Goal: Task Accomplishment & Management: Manage account settings

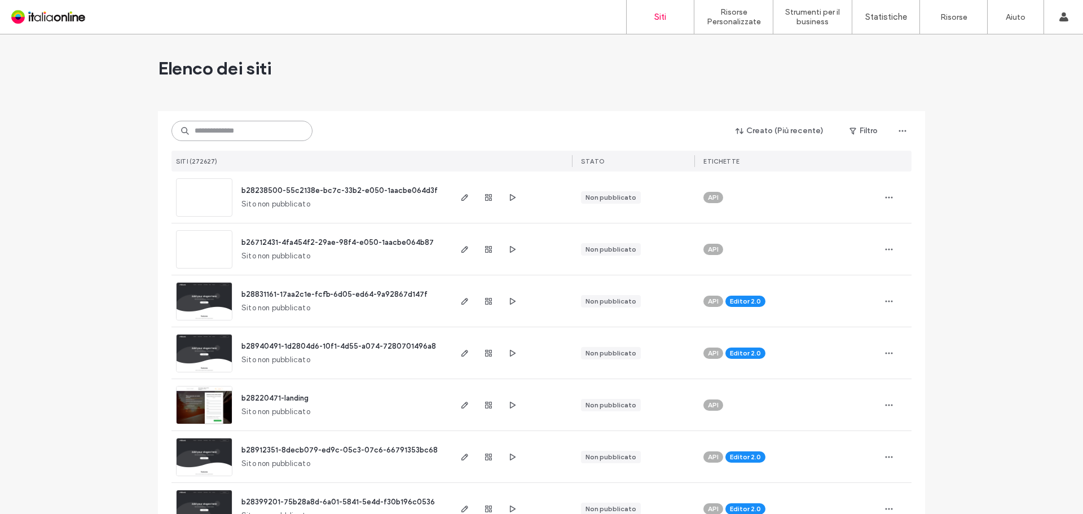
click at [261, 132] on input at bounding box center [242, 131] width 141 height 20
paste input "**********"
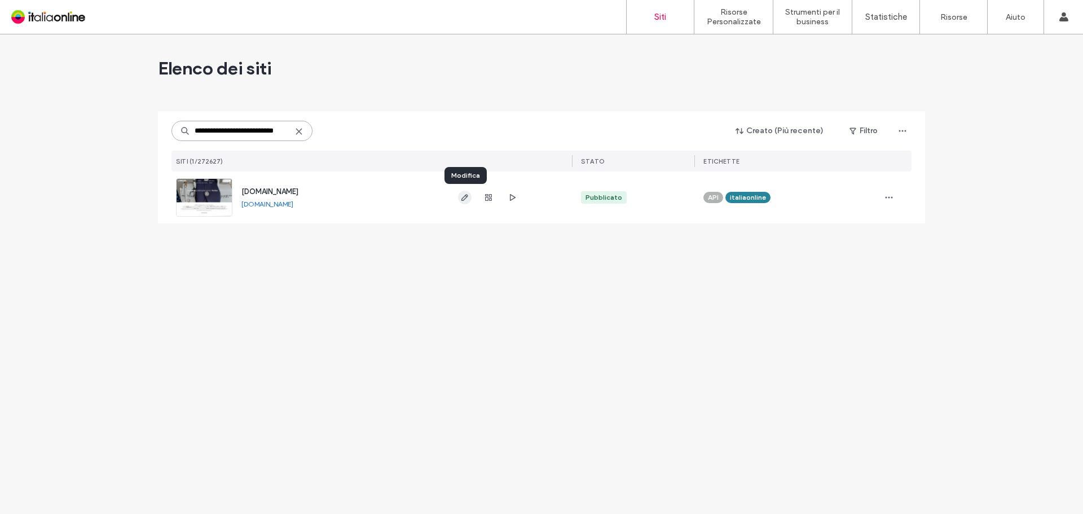
type input "**********"
click at [464, 200] on use "button" at bounding box center [464, 197] width 7 height 7
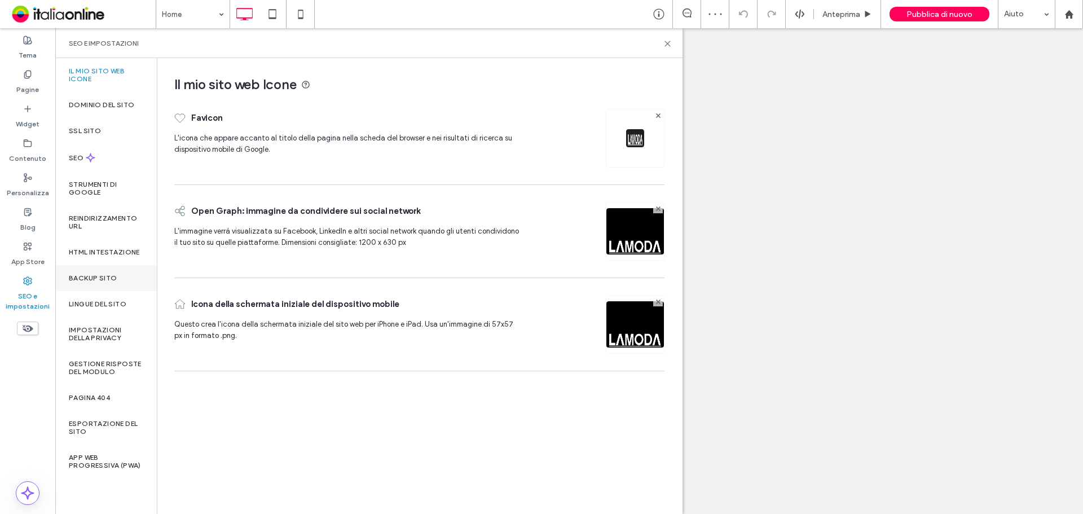
click at [103, 277] on label "Backup sito" at bounding box center [93, 278] width 48 height 8
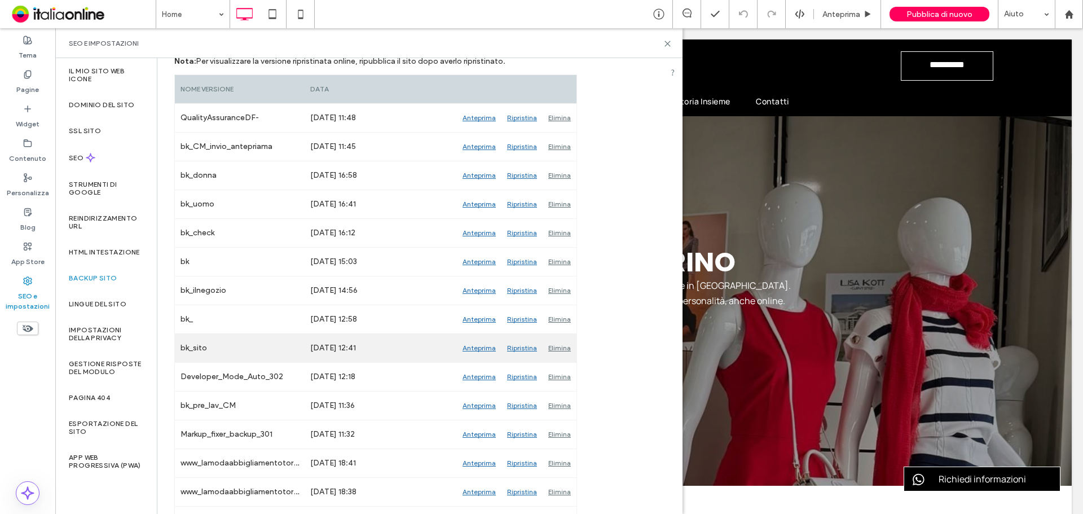
scroll to position [113, 0]
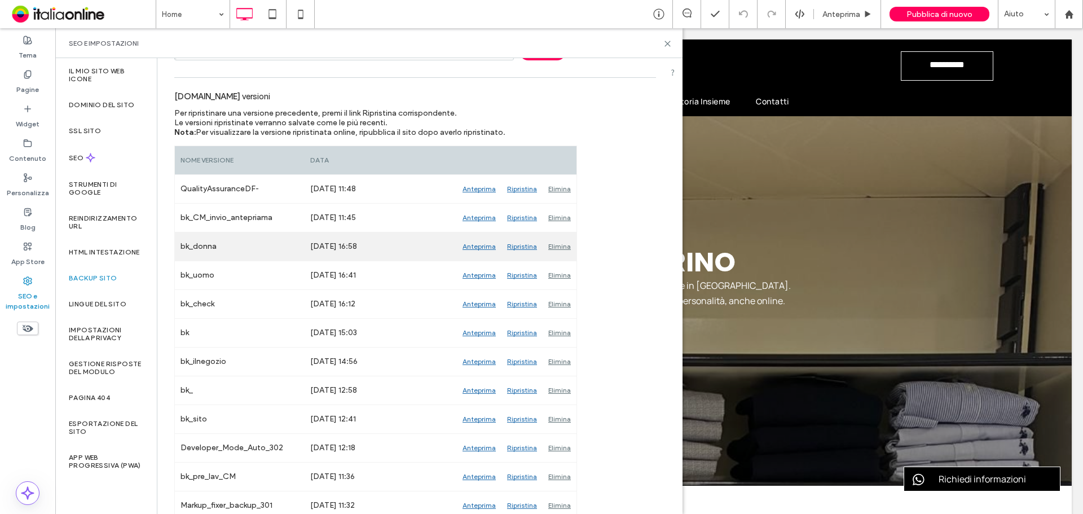
click at [476, 249] on div "Anteprima" at bounding box center [479, 246] width 45 height 28
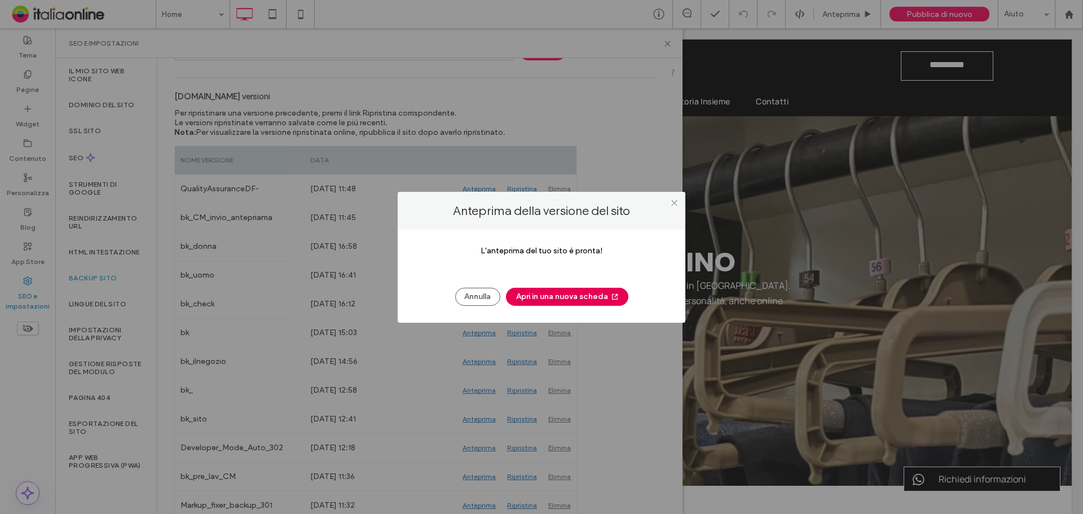
click at [568, 297] on button "Apri in una nuova scheda" at bounding box center [567, 297] width 122 height 18
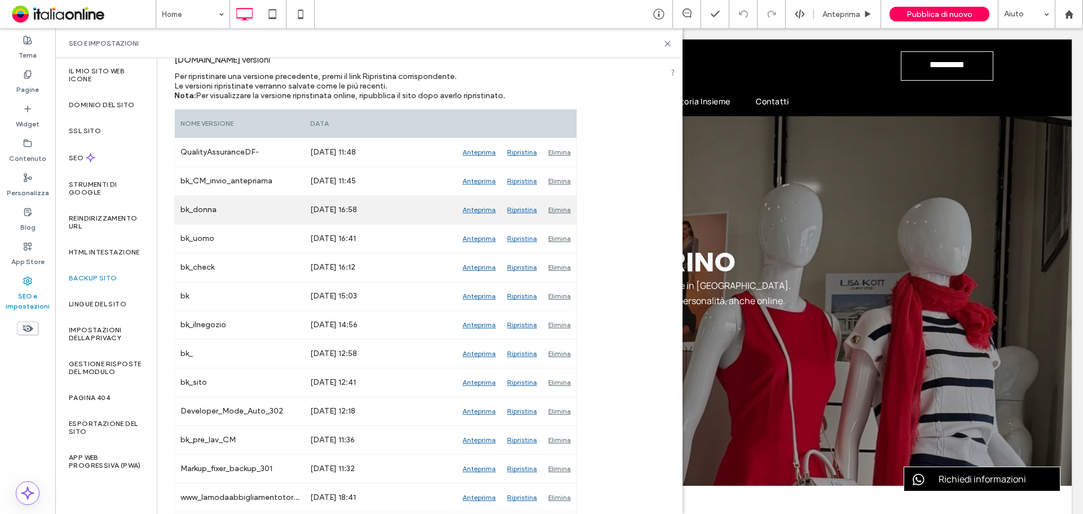
scroll to position [169, 0]
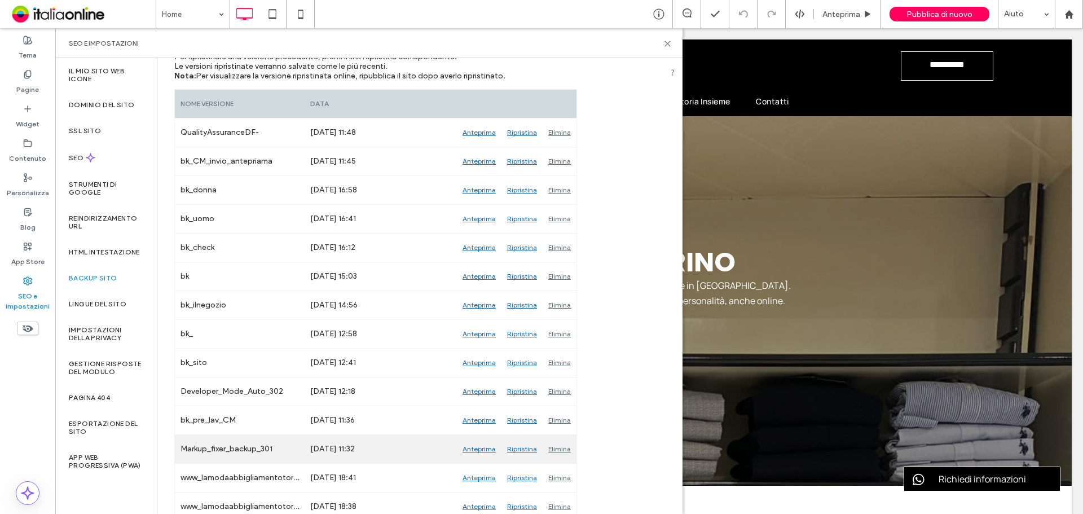
click at [471, 450] on div "Anteprima" at bounding box center [479, 449] width 45 height 28
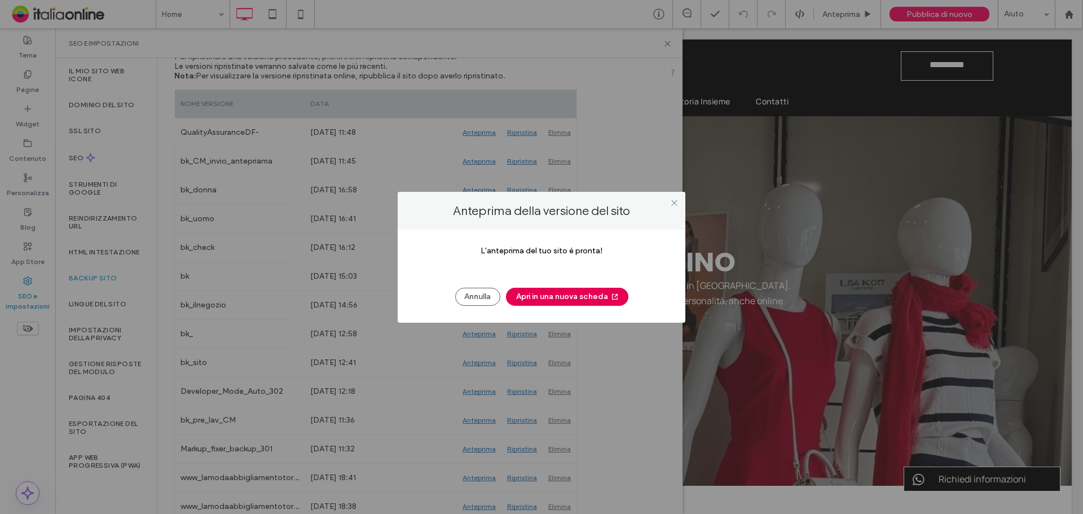
click at [584, 301] on button "Apri in una nuova scheda" at bounding box center [567, 297] width 122 height 18
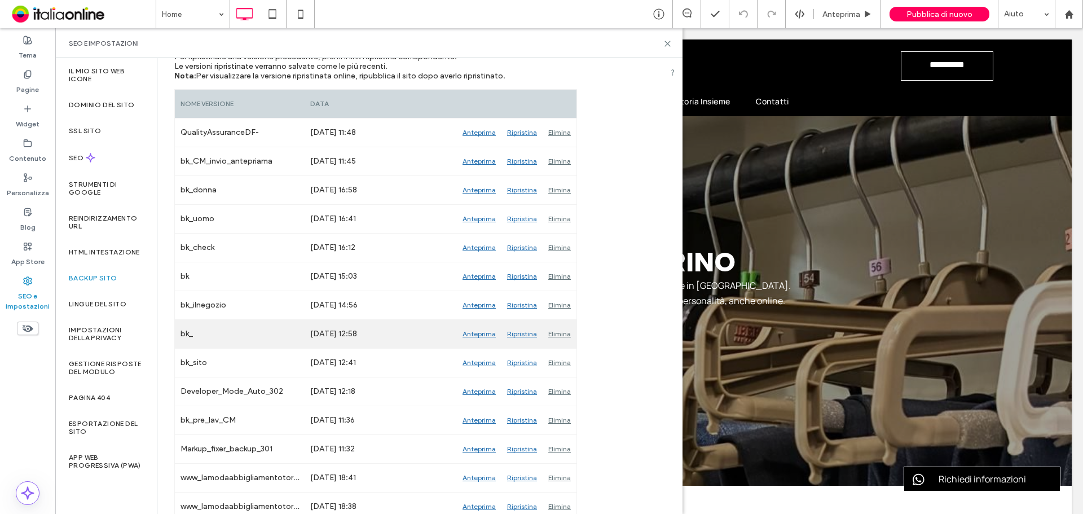
click at [471, 333] on div "Anteprima" at bounding box center [479, 334] width 45 height 28
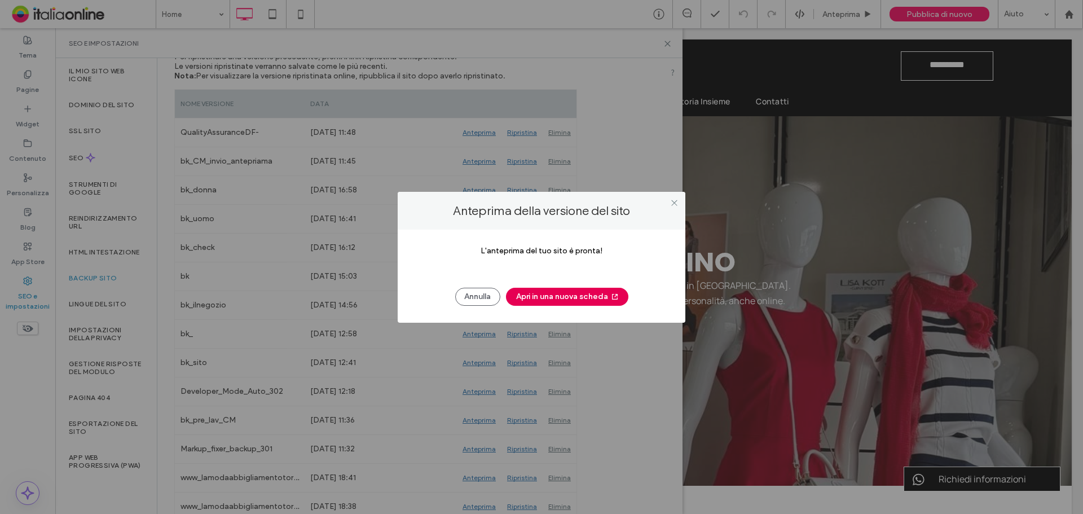
click at [580, 304] on button "Apri in una nuova scheda" at bounding box center [567, 297] width 122 height 18
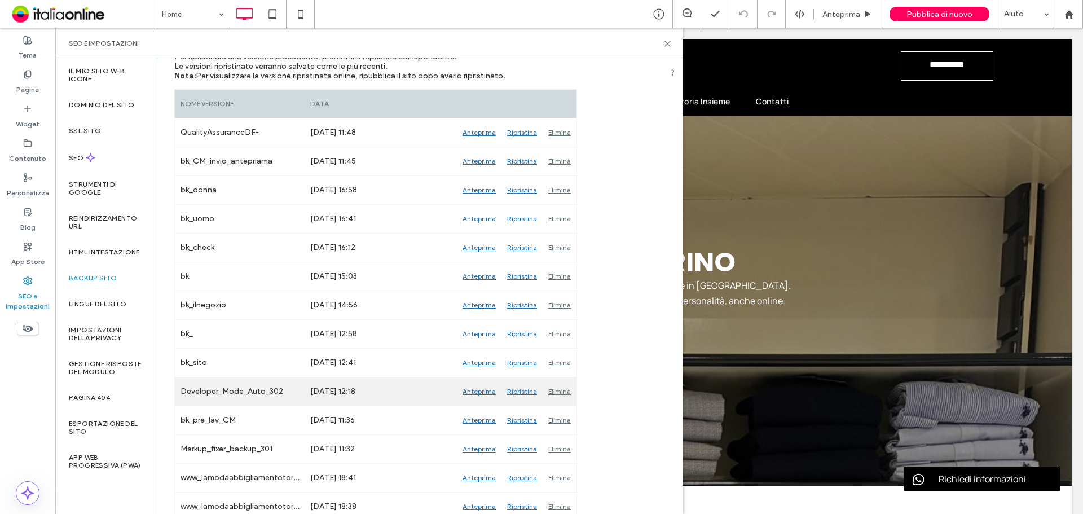
click at [471, 390] on div "Anteprima" at bounding box center [479, 391] width 45 height 28
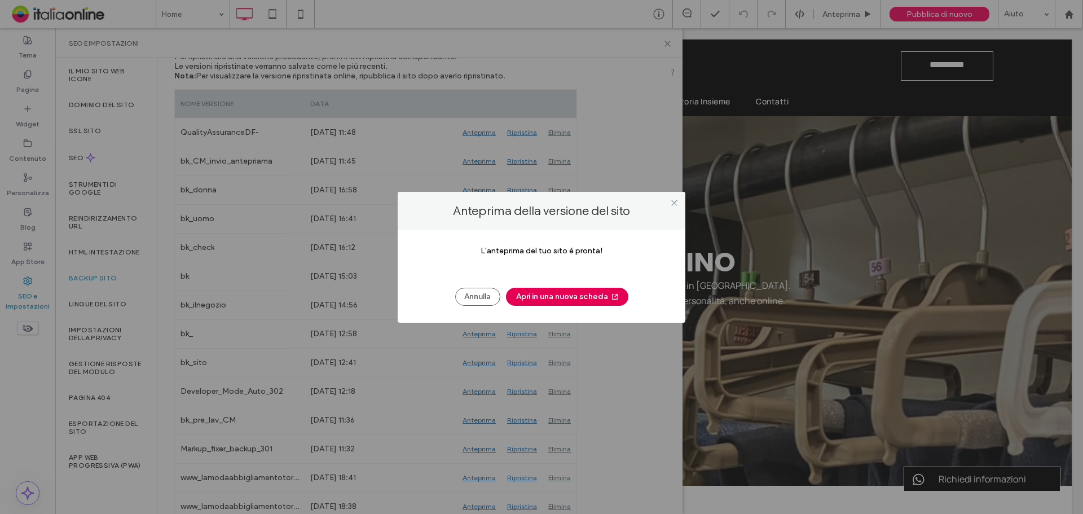
click at [557, 301] on button "Apri in una nuova scheda" at bounding box center [567, 297] width 122 height 18
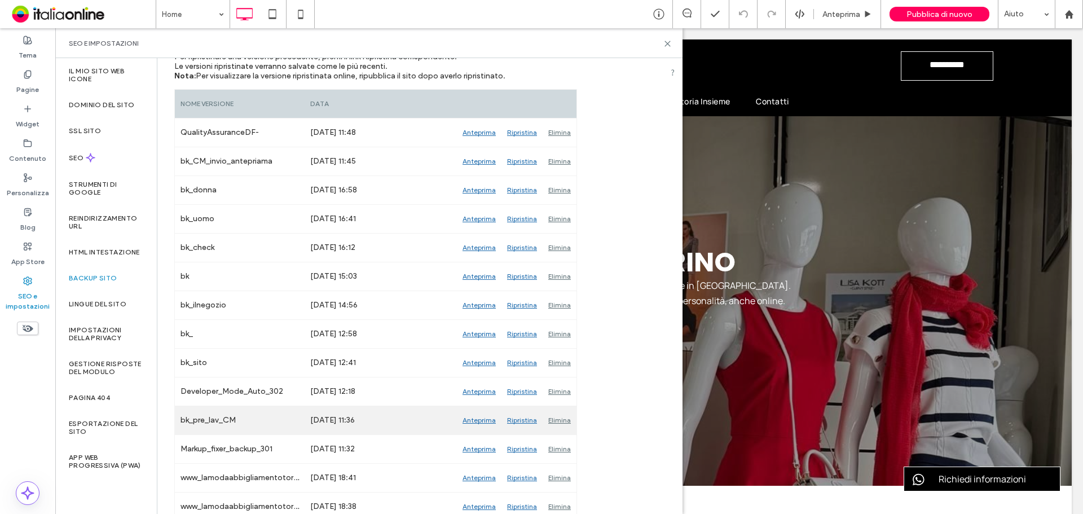
click at [476, 422] on div "Anteprima" at bounding box center [479, 420] width 45 height 28
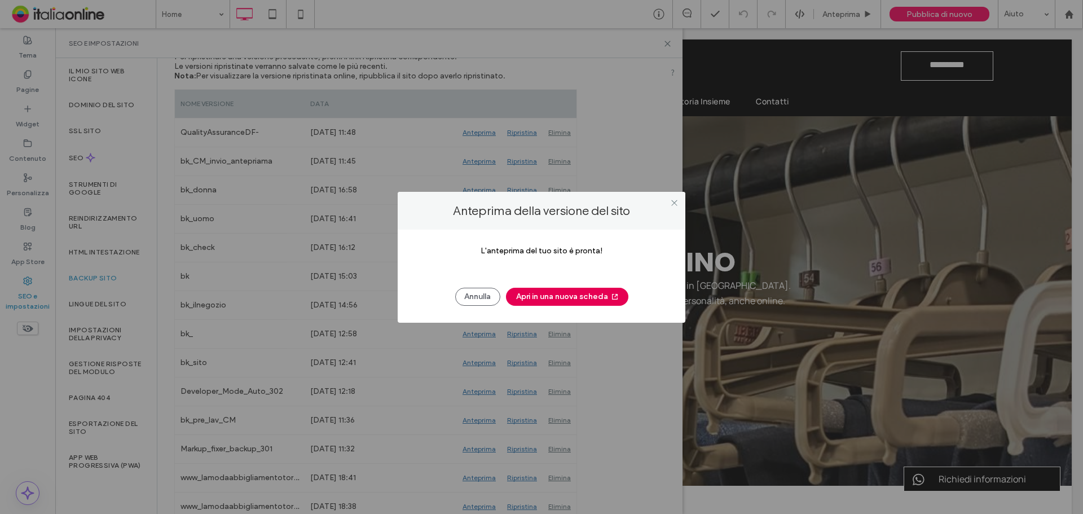
click at [590, 291] on button "Apri in una nuova scheda" at bounding box center [567, 297] width 122 height 18
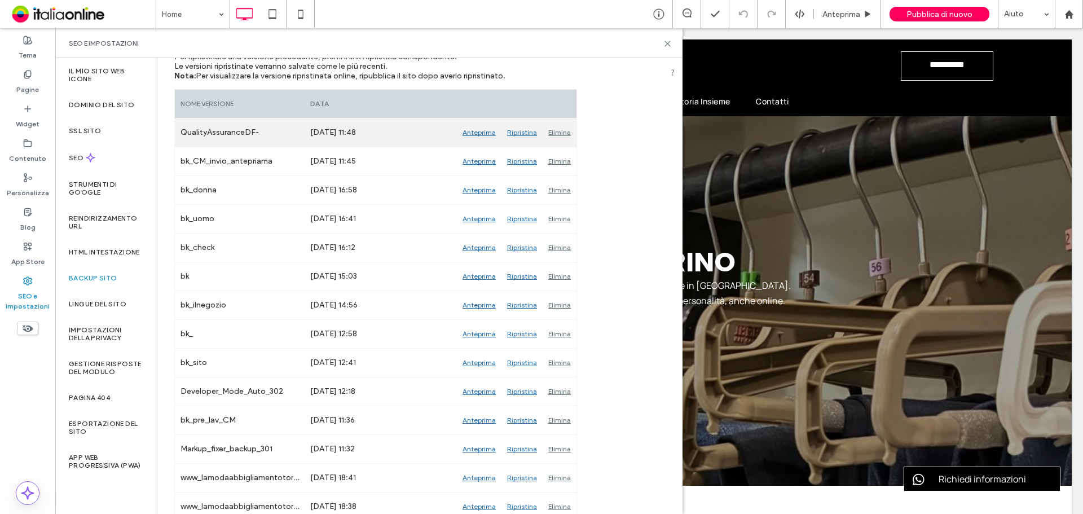
click at [481, 134] on div "Anteprima" at bounding box center [479, 132] width 45 height 28
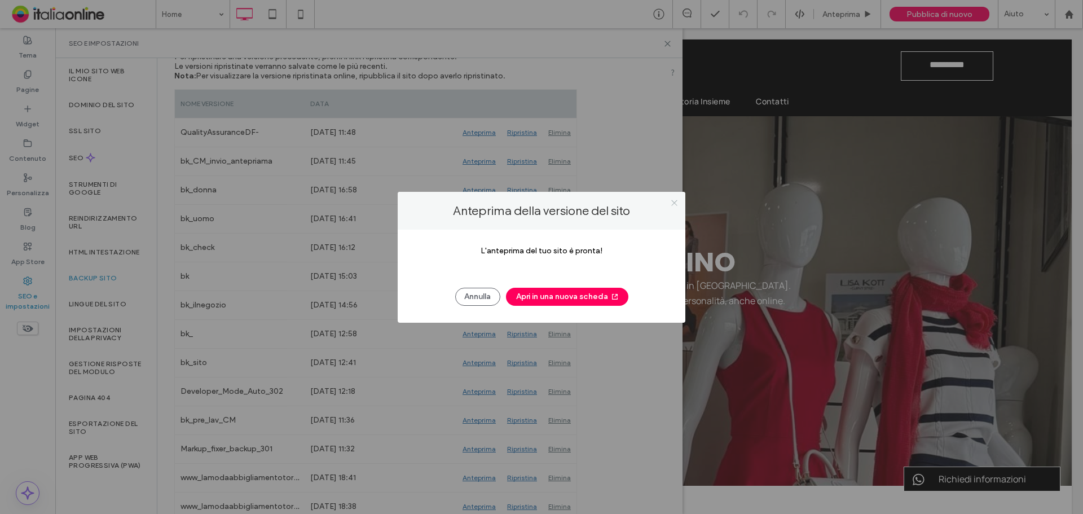
click at [672, 200] on icon at bounding box center [674, 203] width 8 height 8
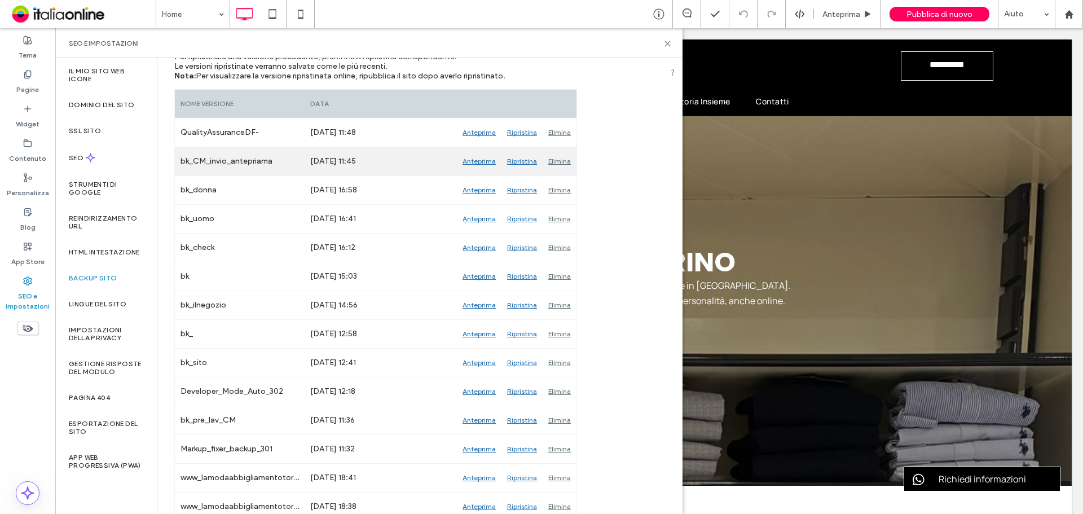
click at [480, 163] on div "Anteprima" at bounding box center [479, 161] width 45 height 28
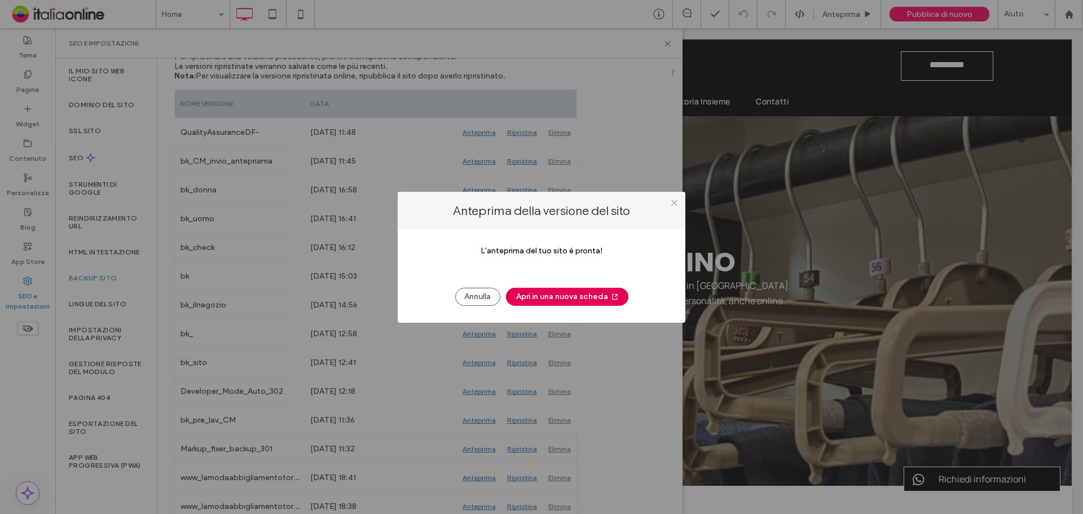
click at [563, 300] on button "Apri in una nuova scheda" at bounding box center [567, 297] width 122 height 18
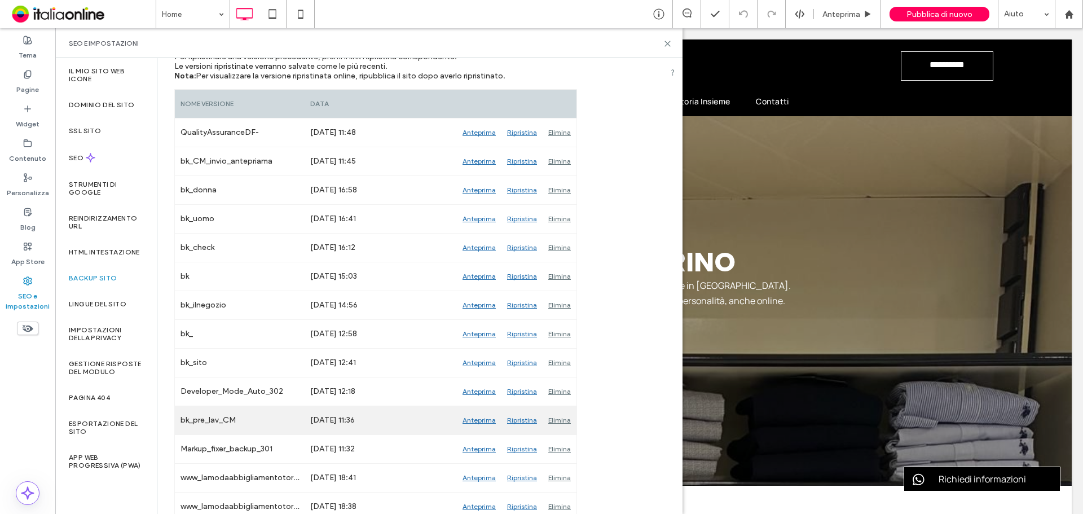
click at [476, 420] on div "Anteprima" at bounding box center [479, 420] width 45 height 28
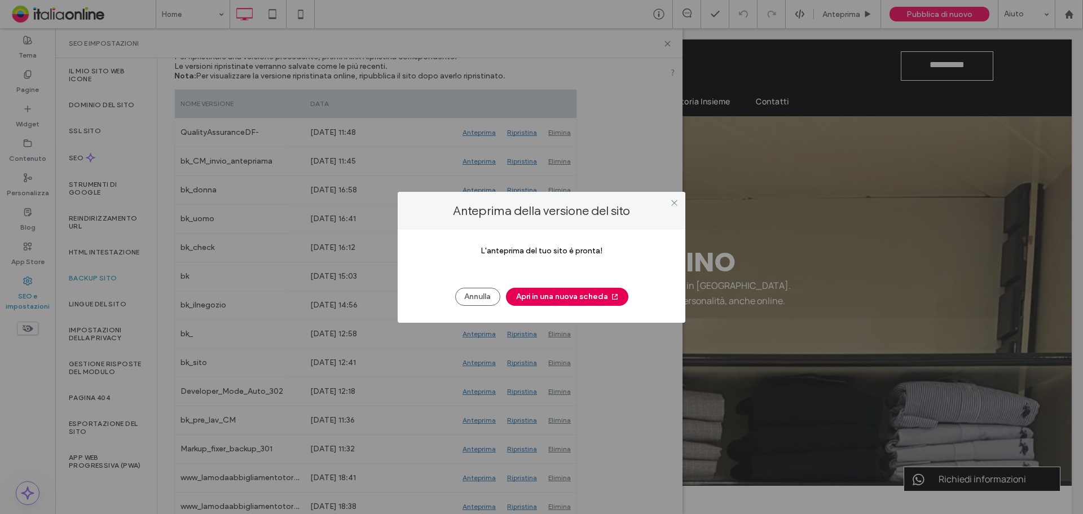
click at [572, 300] on button "Apri in una nuova scheda" at bounding box center [567, 297] width 122 height 18
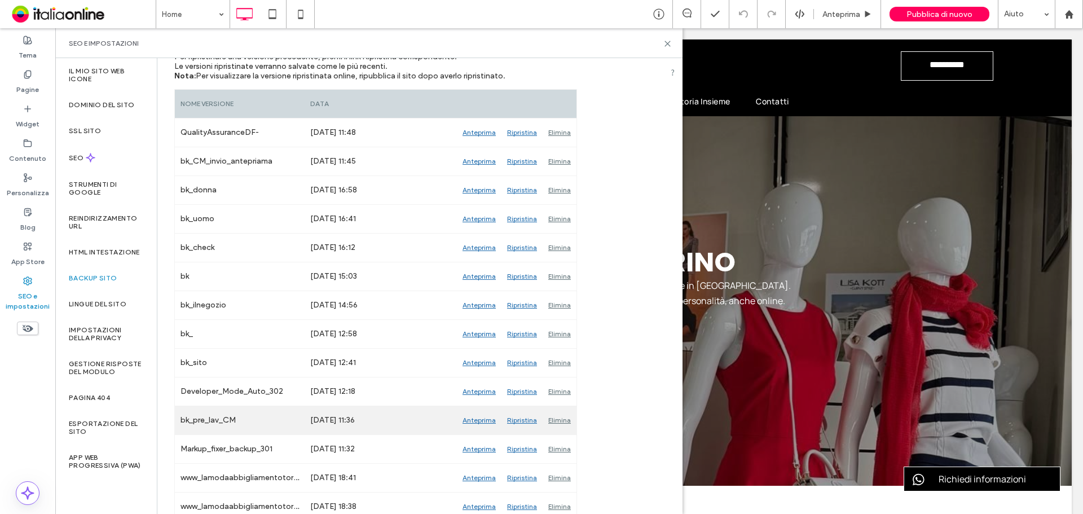
click at [517, 421] on div "Ripristina" at bounding box center [522, 420] width 41 height 28
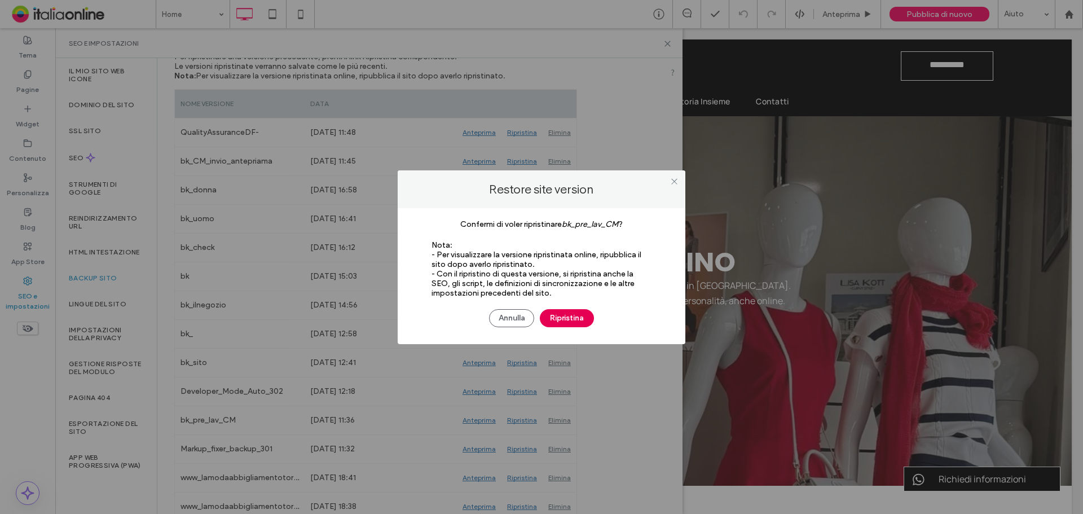
click at [570, 320] on button "Ripristina" at bounding box center [567, 318] width 54 height 18
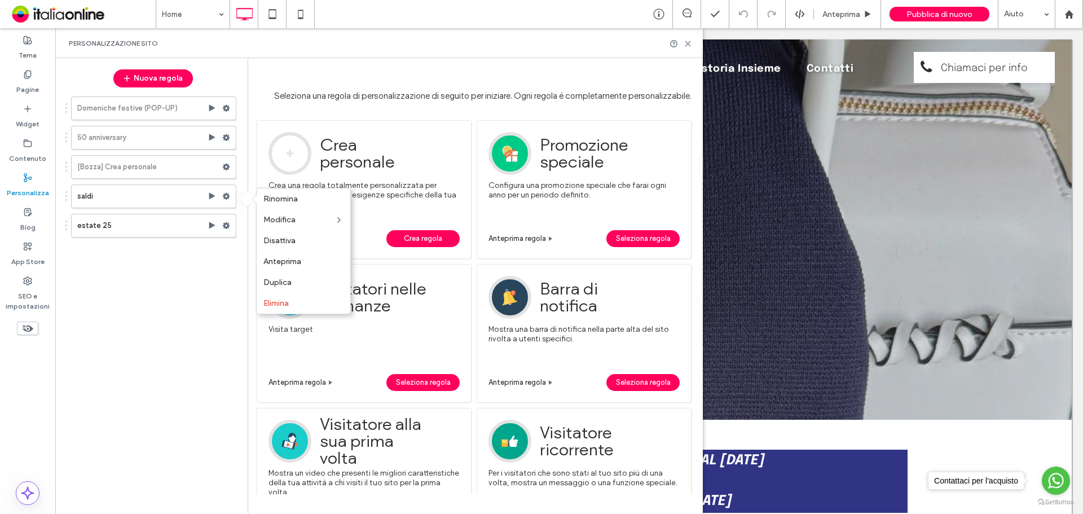
click at [285, 244] on span "Disattiva" at bounding box center [279, 241] width 32 height 10
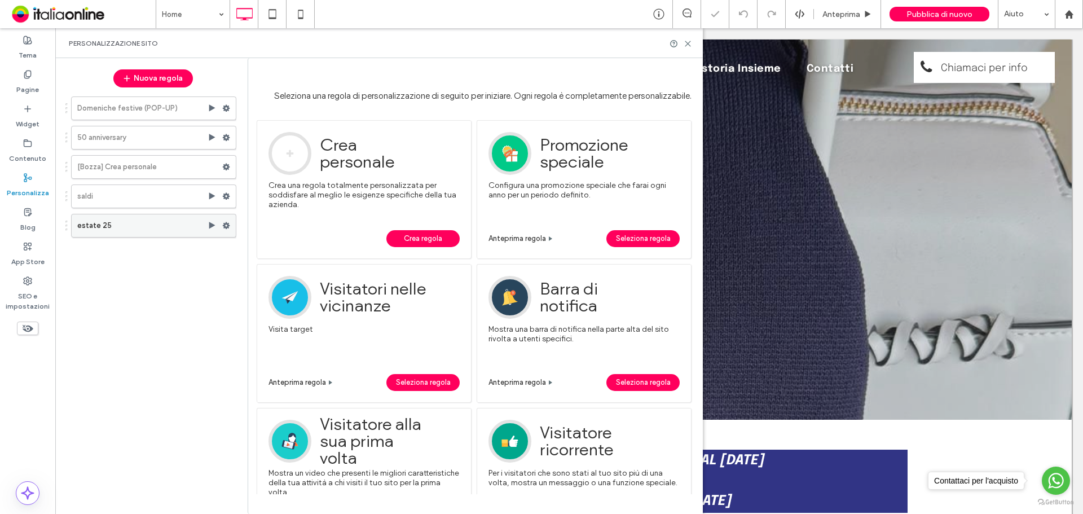
click at [227, 225] on icon at bounding box center [226, 226] width 8 height 8
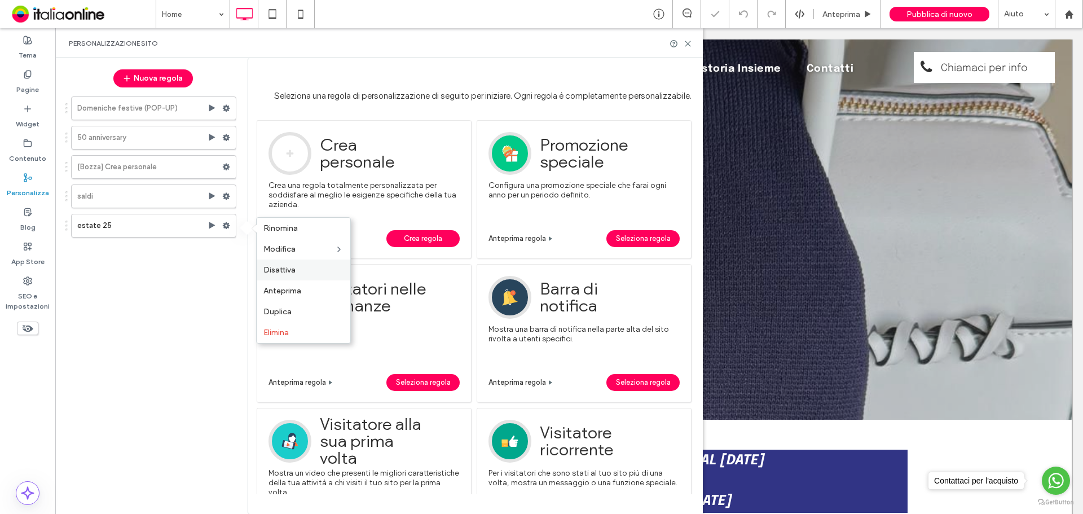
click at [324, 269] on label "Disattiva" at bounding box center [303, 270] width 80 height 10
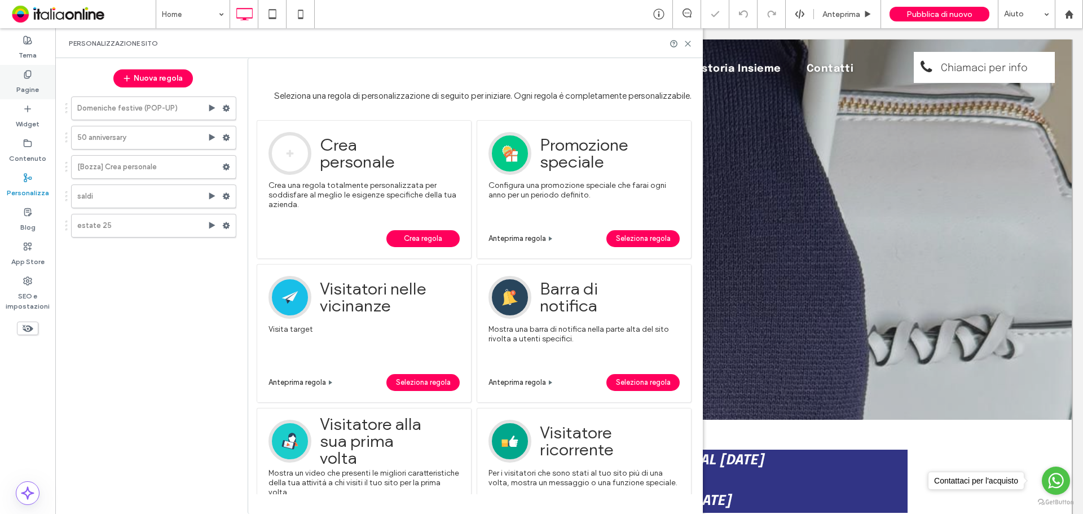
click at [33, 91] on label "Pagine" at bounding box center [27, 87] width 23 height 16
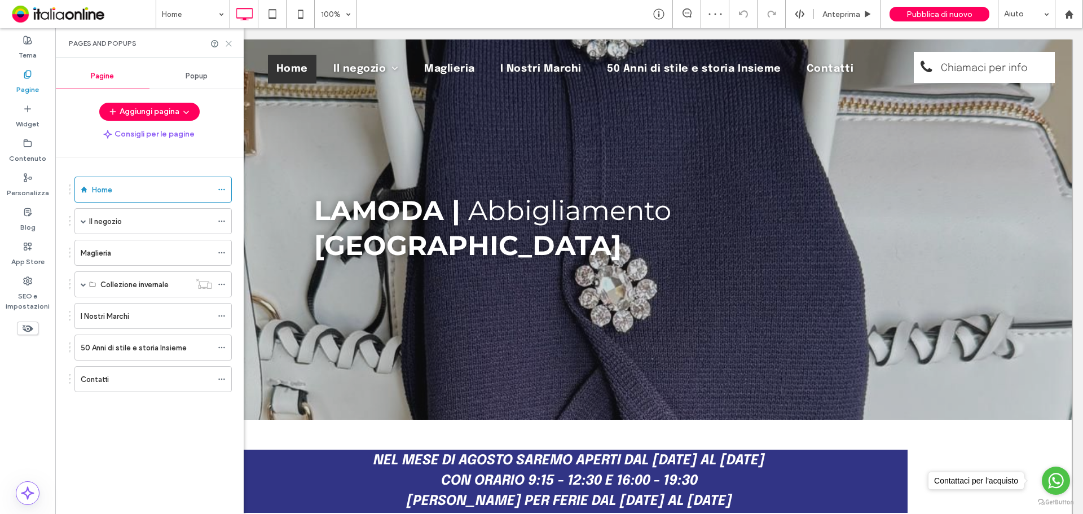
click at [231, 44] on icon at bounding box center [229, 43] width 8 height 8
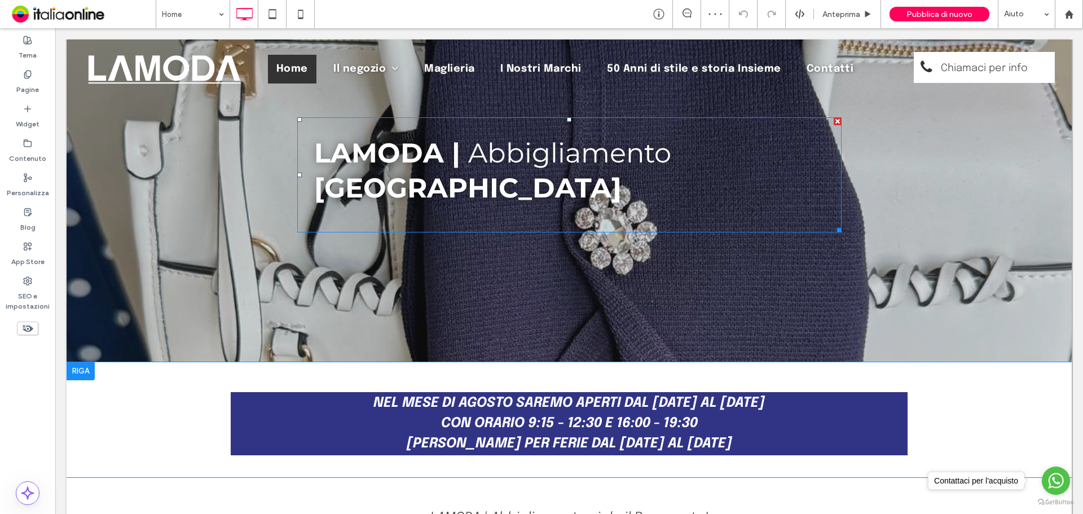
scroll to position [113, 0]
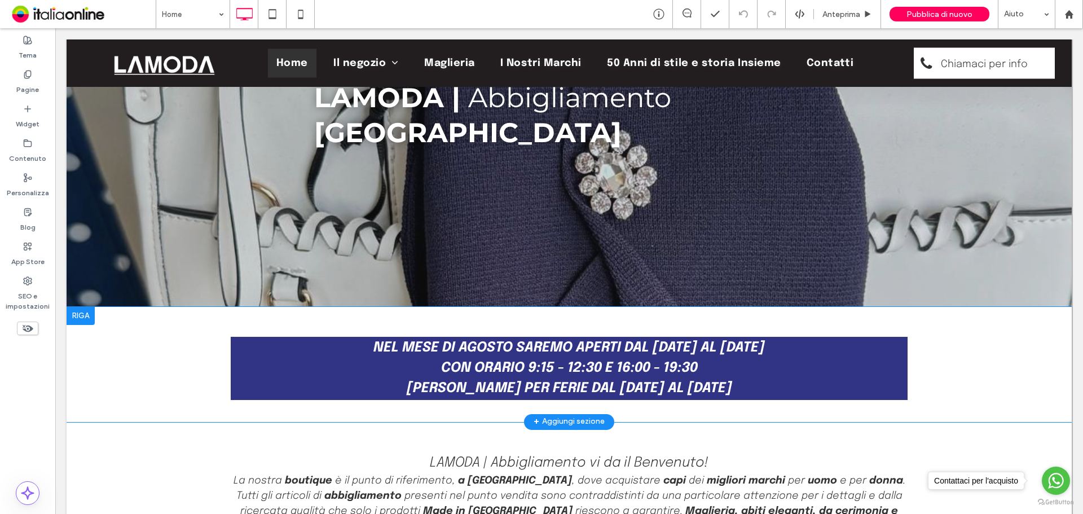
click at [83, 307] on div at bounding box center [81, 316] width 28 height 18
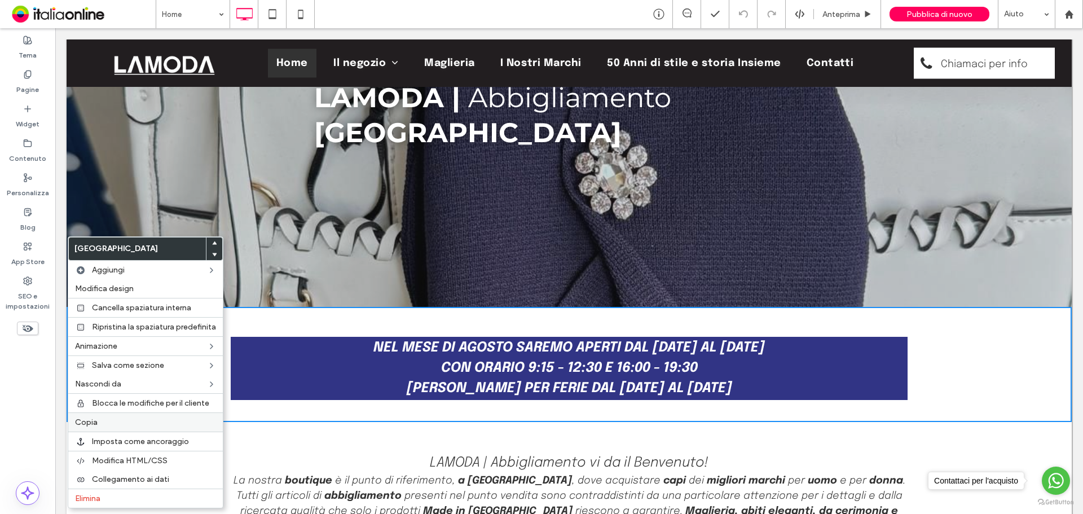
drag, startPoint x: 116, startPoint y: 496, endPoint x: 187, endPoint y: 421, distance: 103.8
click at [116, 496] on label "Elimina" at bounding box center [145, 499] width 141 height 10
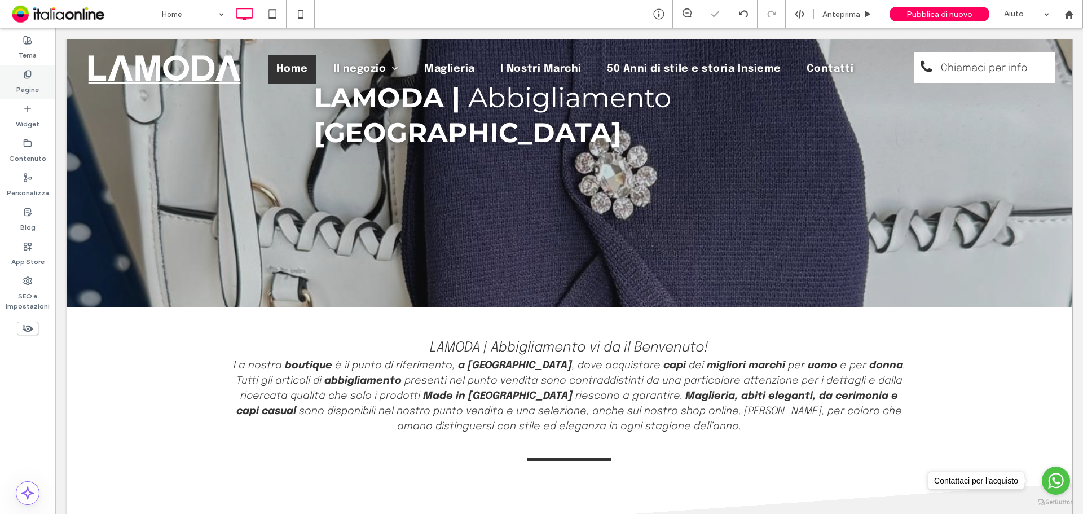
click at [27, 94] on label "Pagine" at bounding box center [27, 87] width 23 height 16
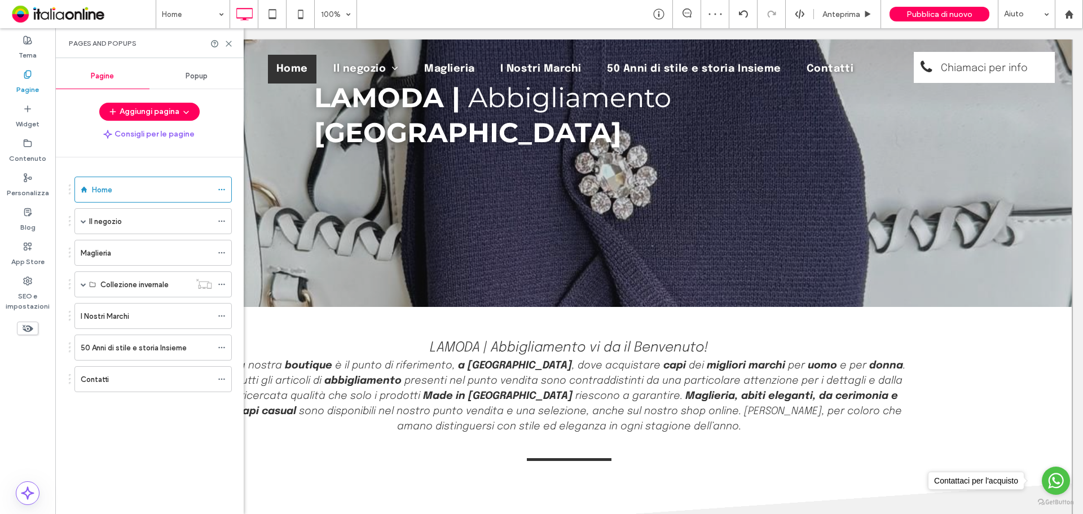
click at [133, 225] on div "Il negozio" at bounding box center [150, 222] width 123 height 12
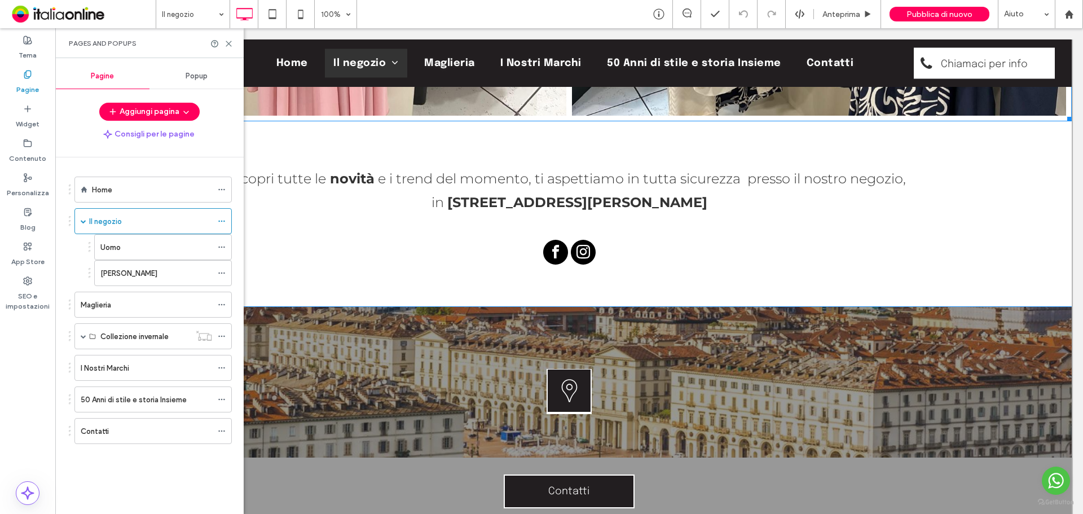
scroll to position [2708, 0]
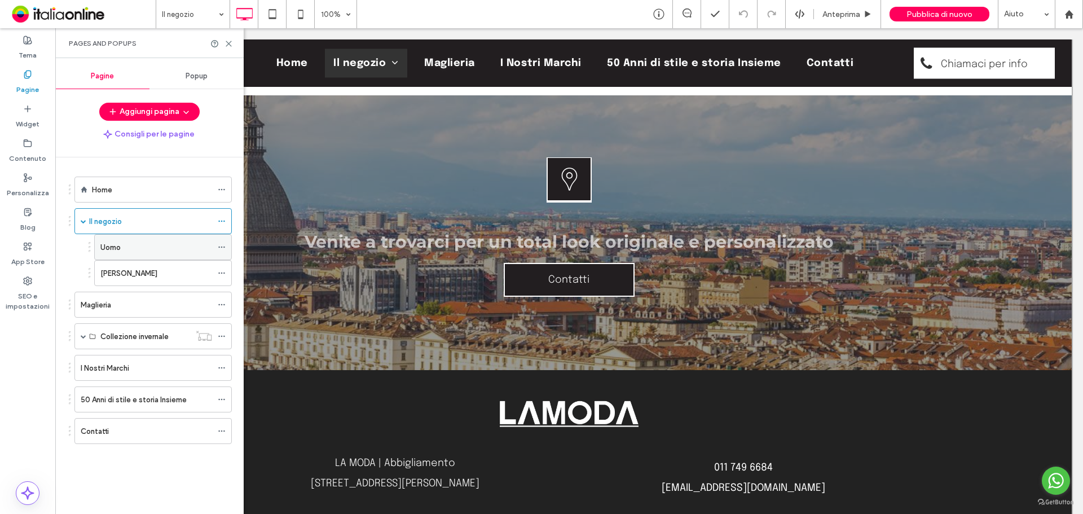
click at [150, 249] on div "Uomo" at bounding box center [156, 247] width 112 height 12
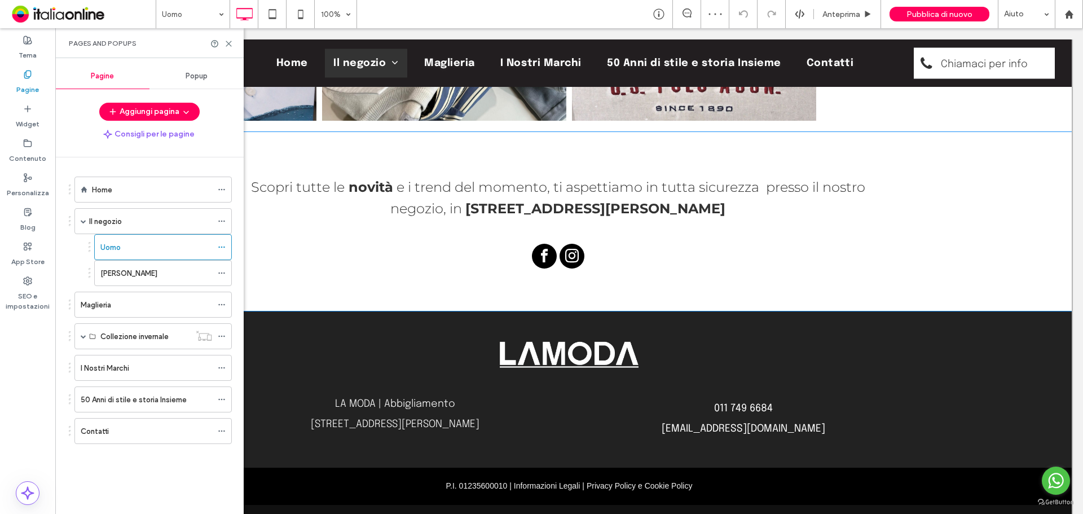
scroll to position [2772, 0]
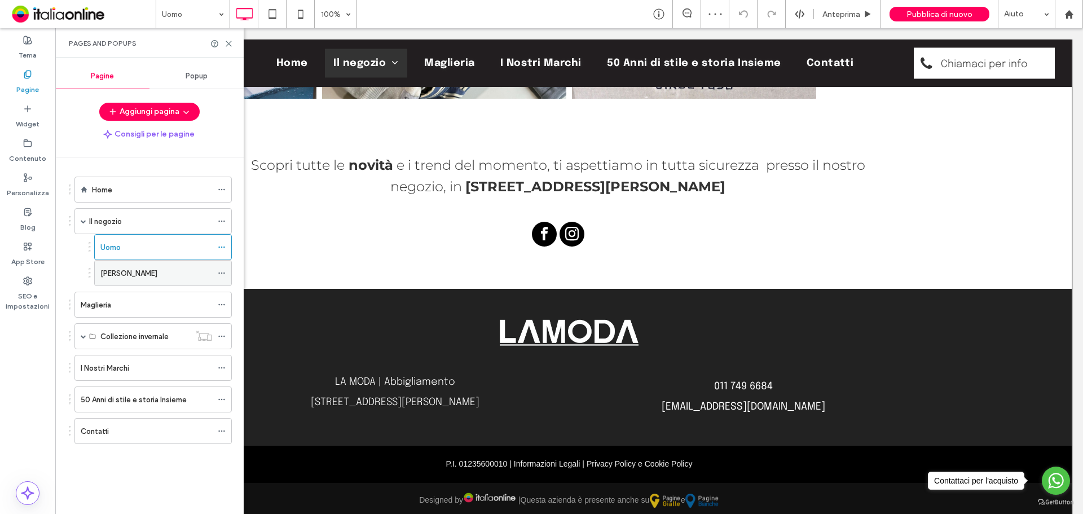
click at [146, 280] on div "Donna" at bounding box center [156, 273] width 112 height 25
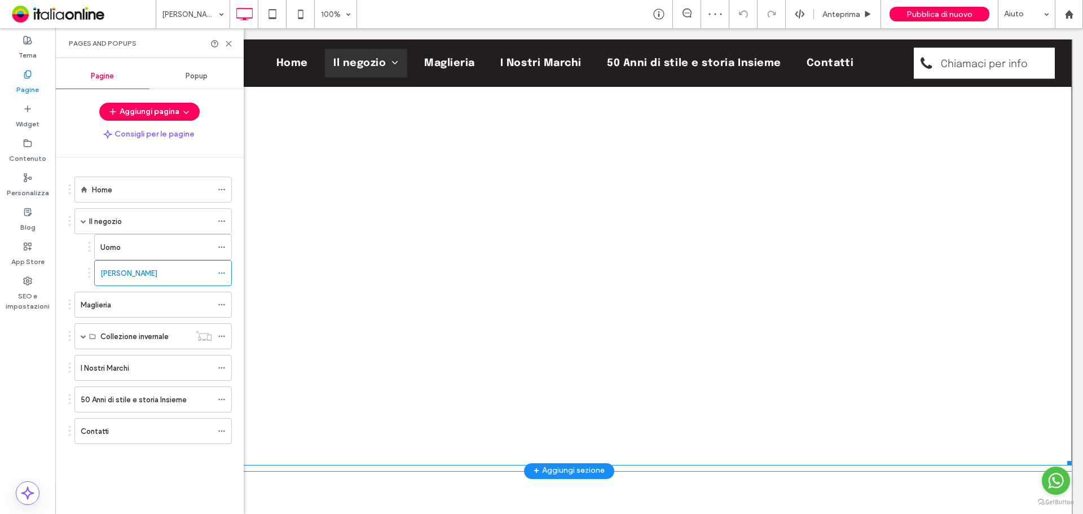
scroll to position [3103, 0]
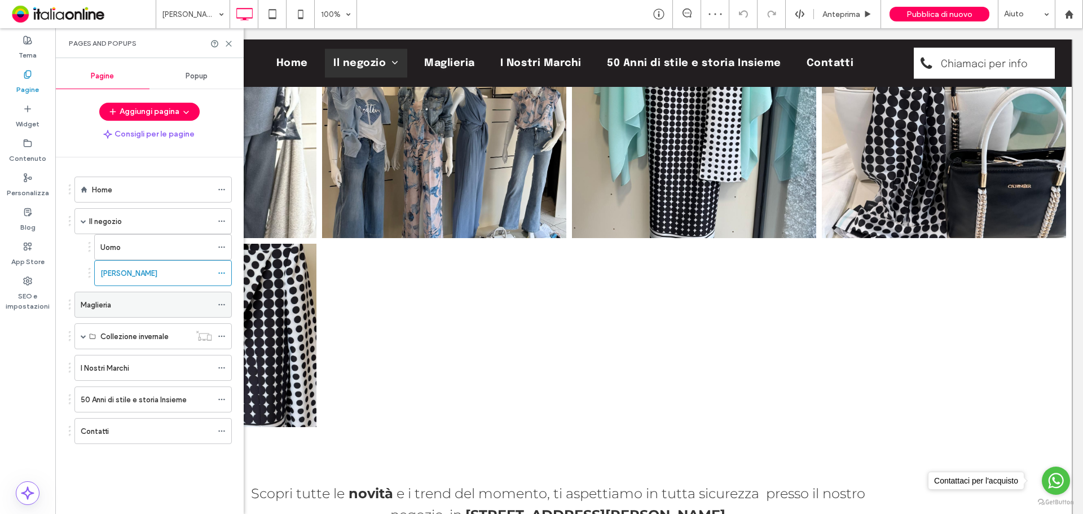
click at [168, 305] on div "Maglieria" at bounding box center [146, 305] width 131 height 12
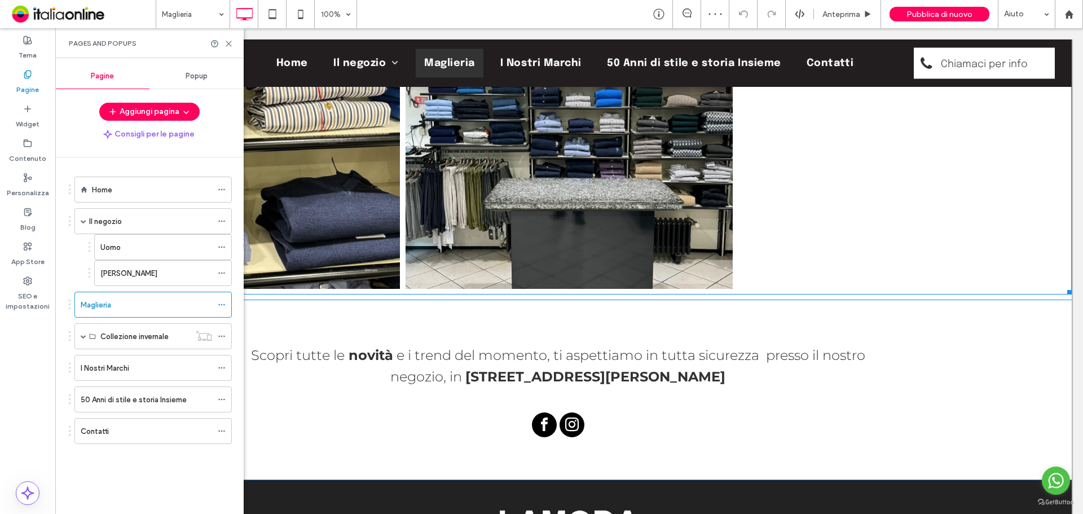
scroll to position [2478, 0]
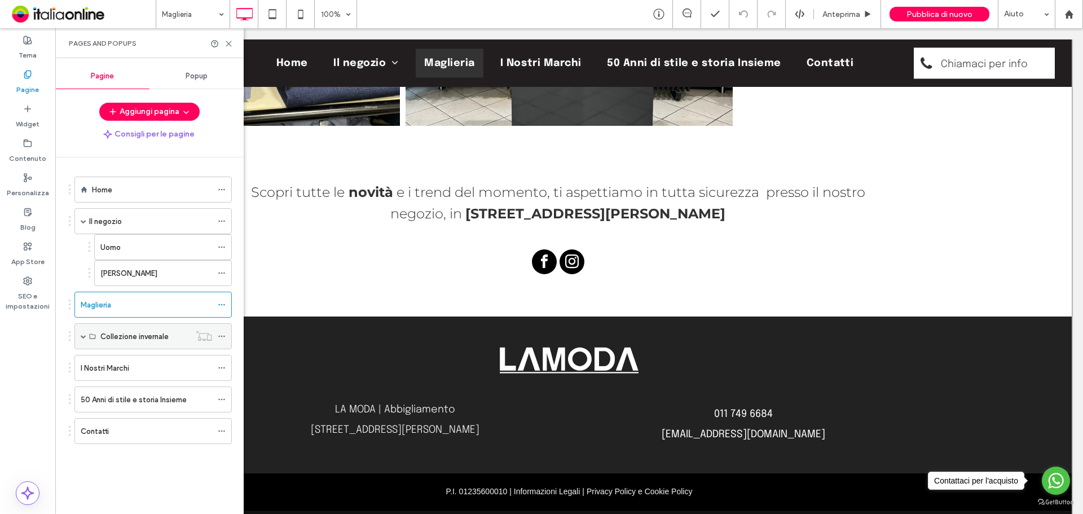
click at [83, 335] on span at bounding box center [84, 336] width 6 height 6
click at [125, 337] on label "Collezione invernale" at bounding box center [134, 337] width 68 height 20
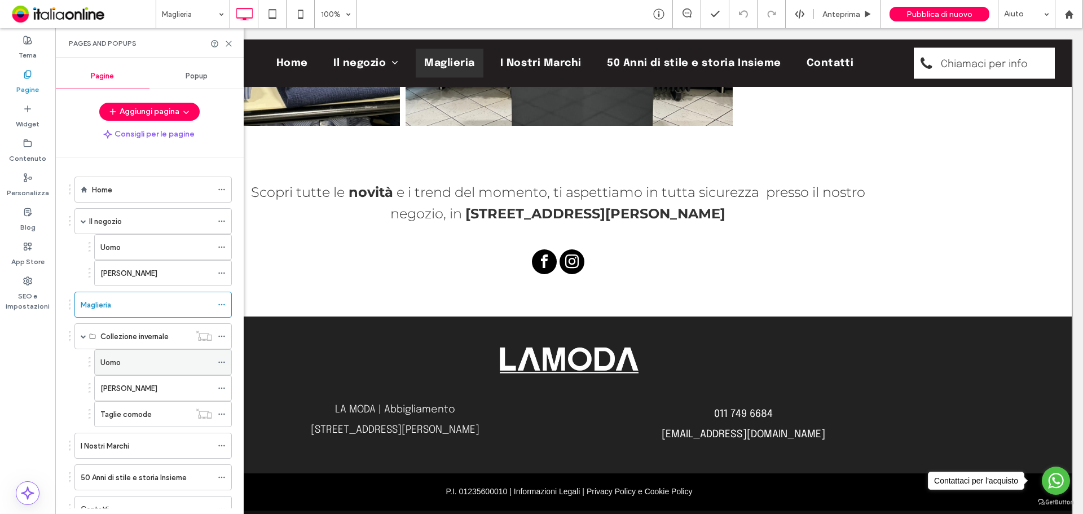
click at [159, 375] on div "Uomo" at bounding box center [163, 362] width 138 height 26
click at [153, 358] on div "Uomo" at bounding box center [156, 363] width 112 height 12
click at [144, 386] on div "Donna" at bounding box center [156, 389] width 112 height 12
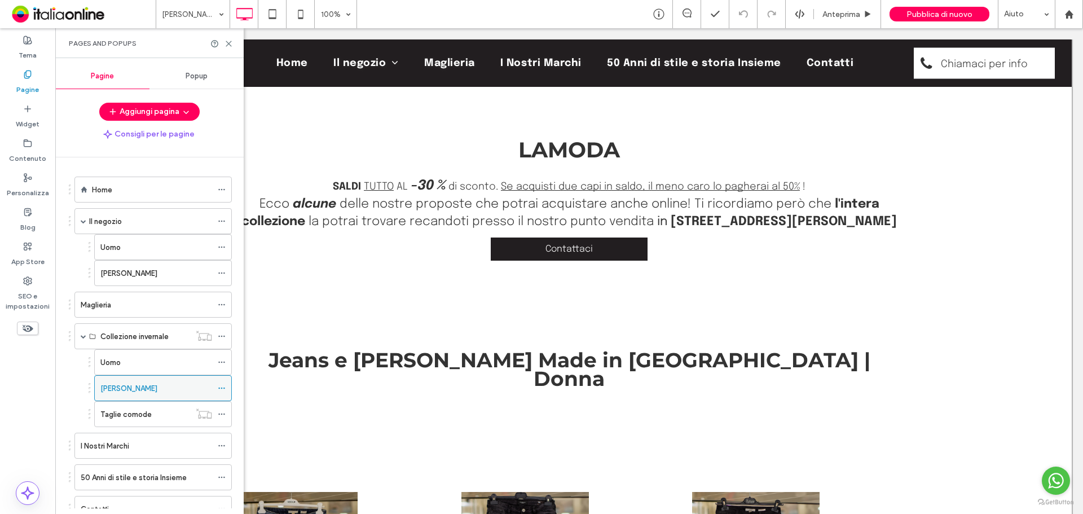
scroll to position [42, 0]
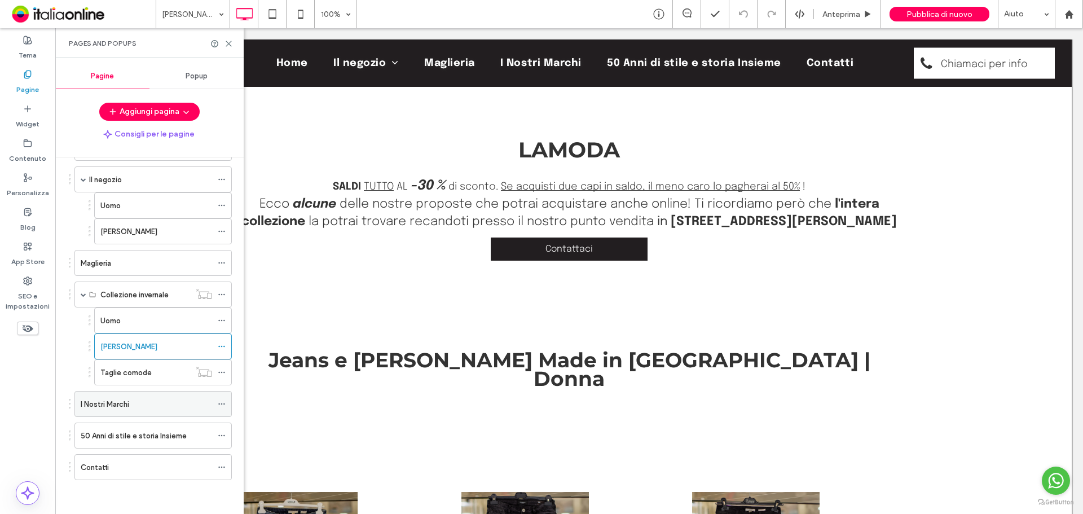
click at [128, 398] on label "I Nostri Marchi" at bounding box center [105, 404] width 49 height 20
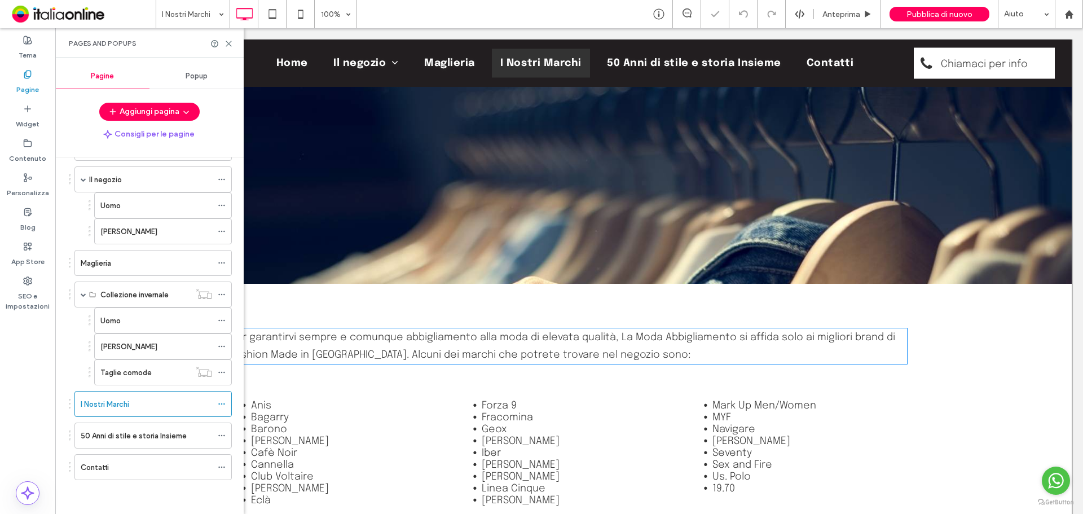
scroll to position [1185, 0]
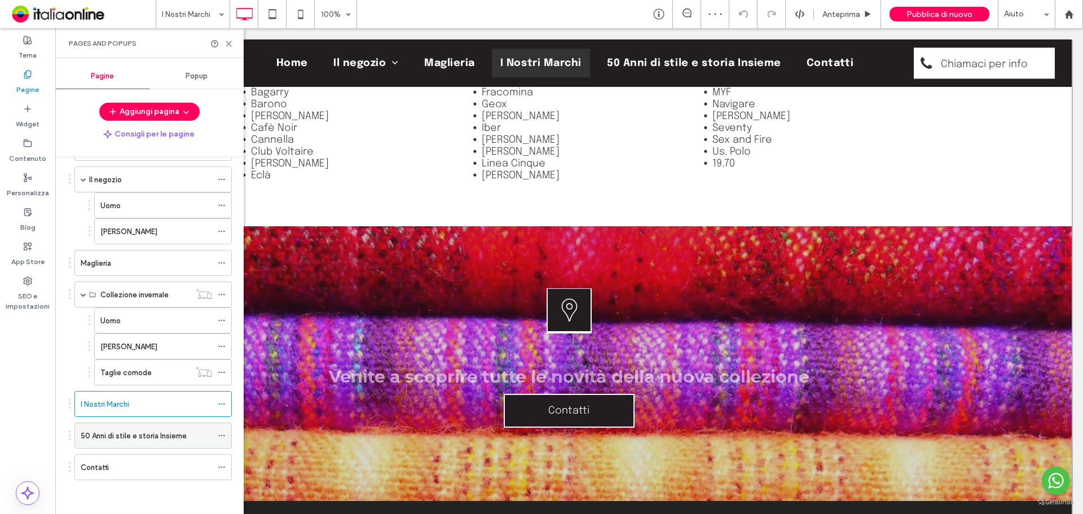
click at [155, 441] on label "50 Anni di stile e storia Insieme" at bounding box center [134, 436] width 106 height 20
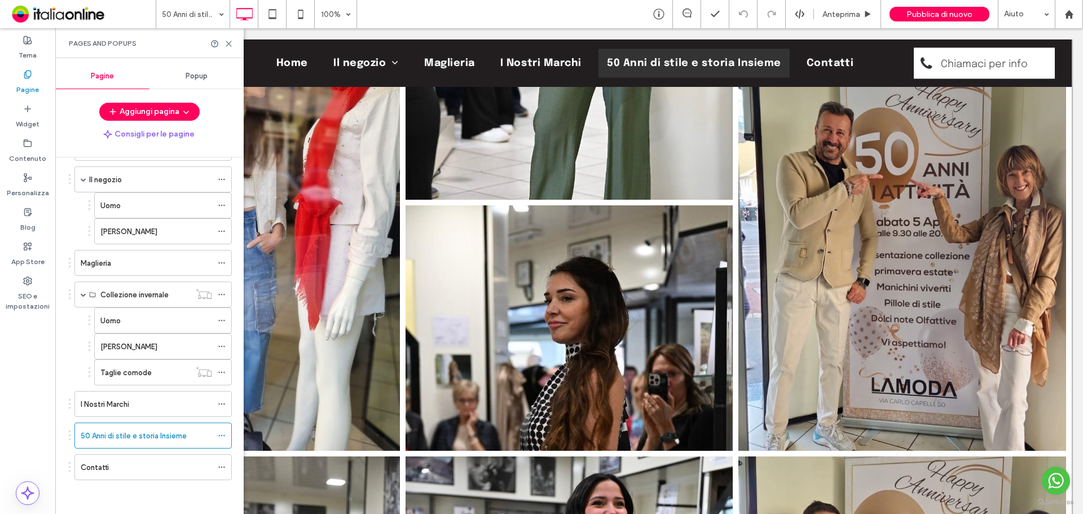
scroll to position [2144, 0]
click at [124, 470] on div "Contatti" at bounding box center [146, 467] width 131 height 12
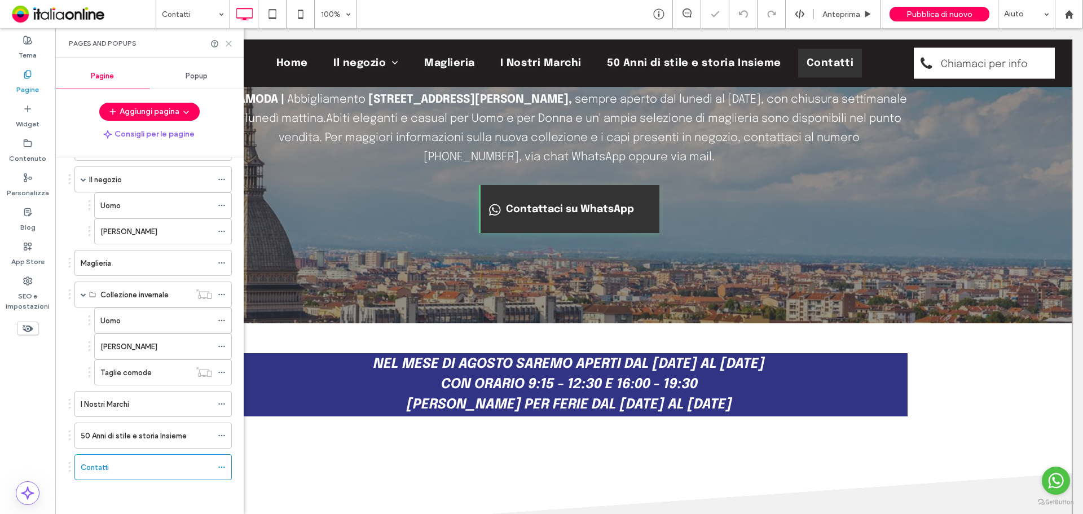
scroll to position [113, 0]
click at [229, 43] on use at bounding box center [228, 43] width 5 height 5
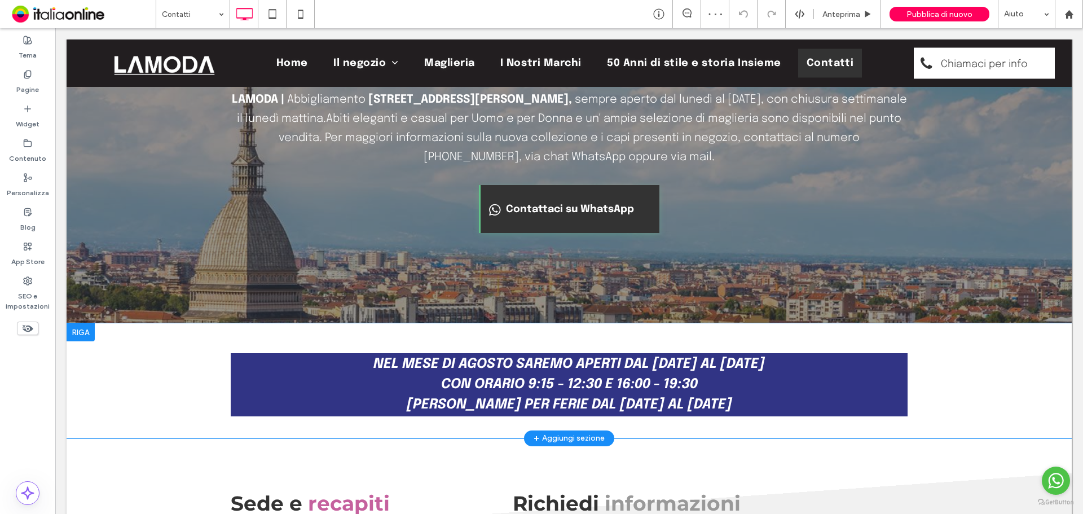
click at [77, 332] on div at bounding box center [81, 332] width 28 height 18
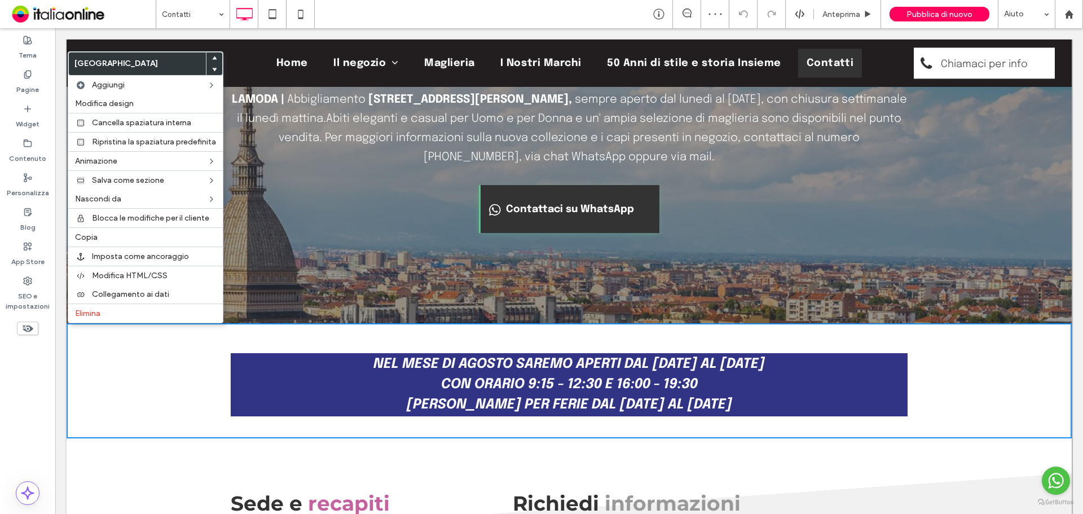
drag, startPoint x: 870, startPoint y: 34, endPoint x: 492, endPoint y: 292, distance: 457.6
click at [102, 309] on label "Elimina" at bounding box center [145, 314] width 141 height 10
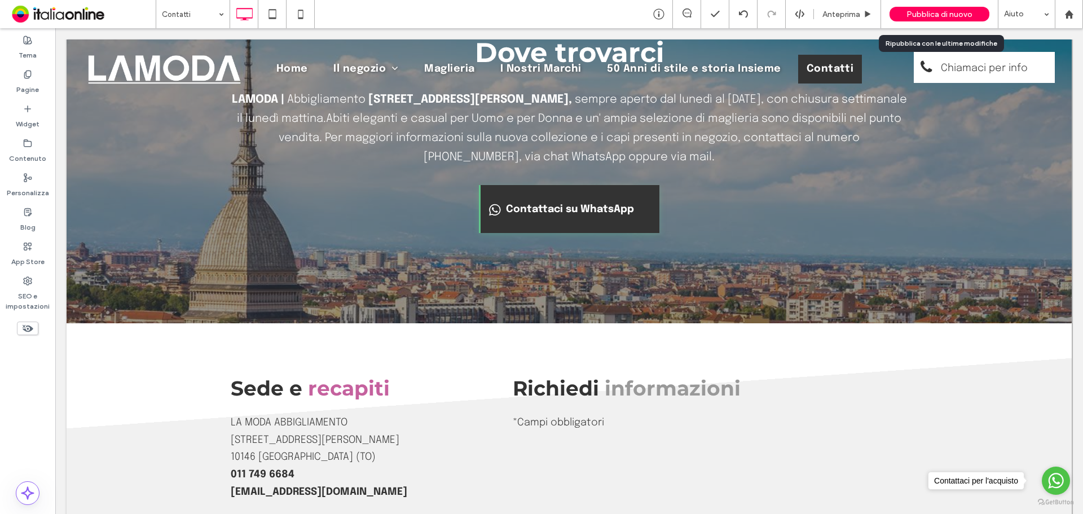
click at [929, 10] on span "Pubblica di nuovo" at bounding box center [940, 15] width 66 height 10
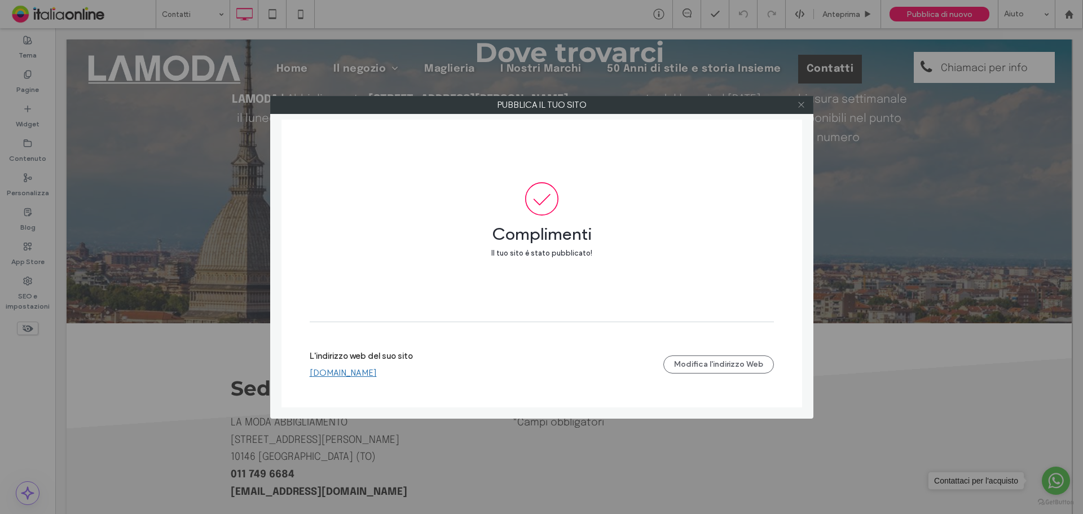
click at [799, 105] on icon at bounding box center [801, 104] width 8 height 8
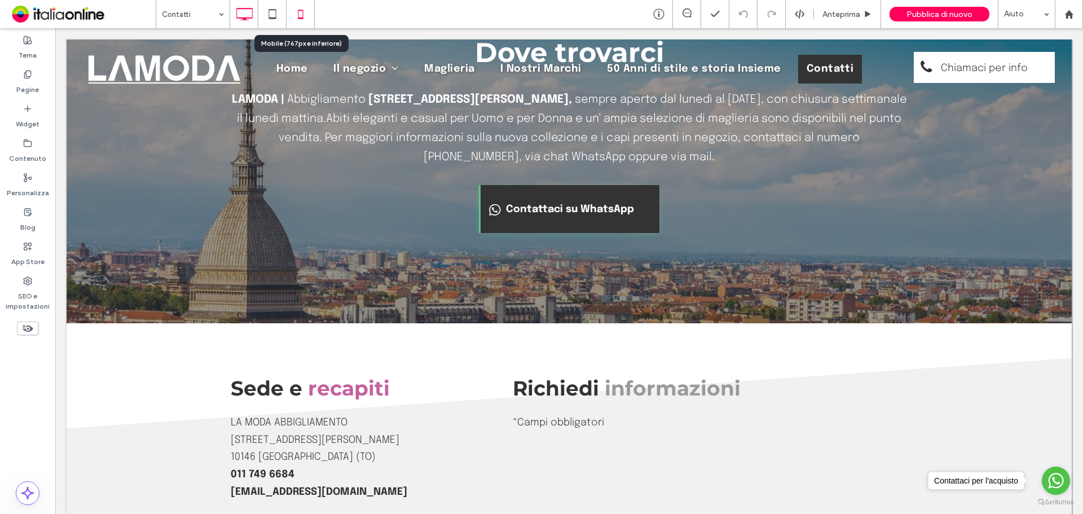
click at [296, 12] on icon at bounding box center [300, 14] width 23 height 23
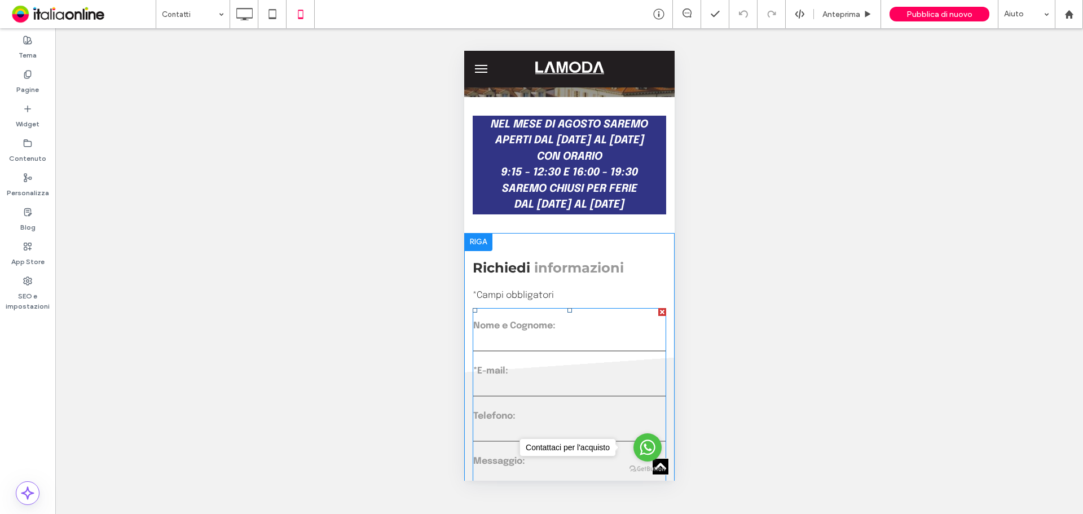
scroll to position [282, 0]
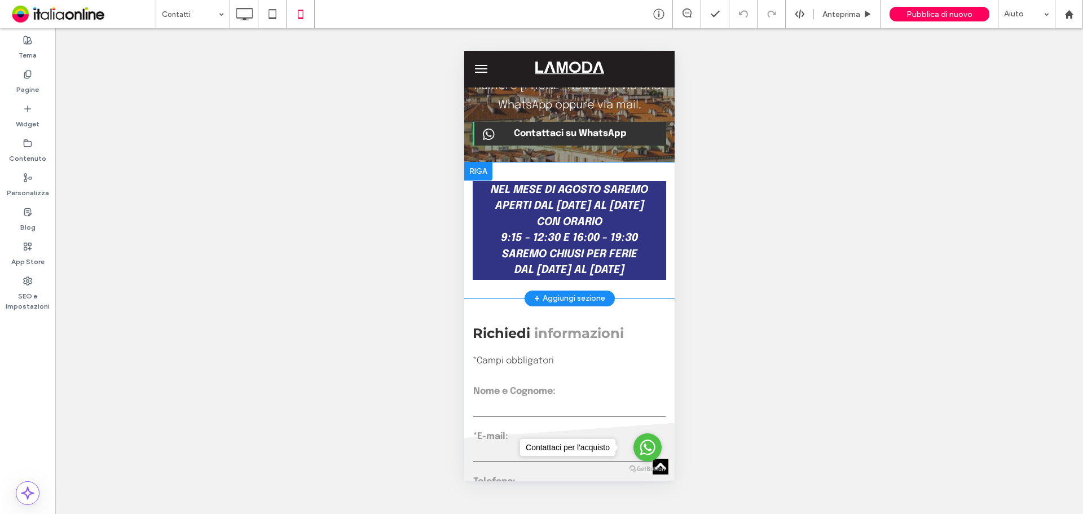
click at [481, 181] on div at bounding box center [478, 171] width 28 height 18
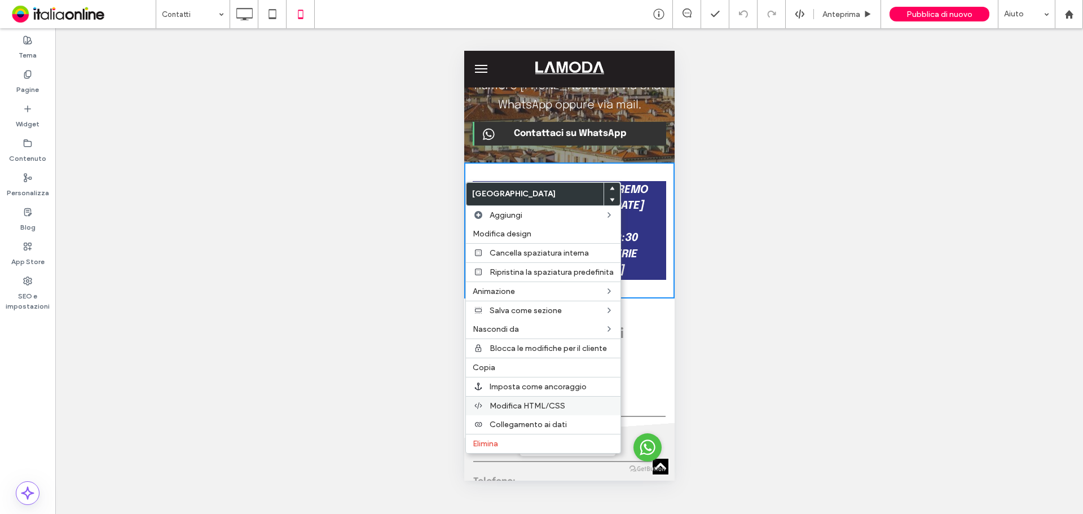
drag, startPoint x: 515, startPoint y: 436, endPoint x: 525, endPoint y: 402, distance: 35.3
click at [515, 436] on div "Elimina" at bounding box center [543, 443] width 155 height 19
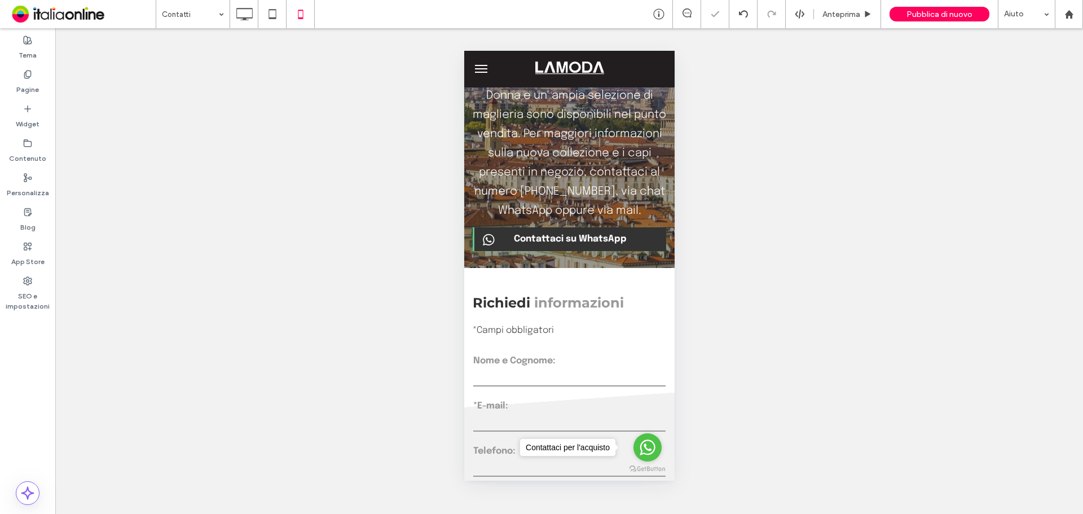
scroll to position [56, 0]
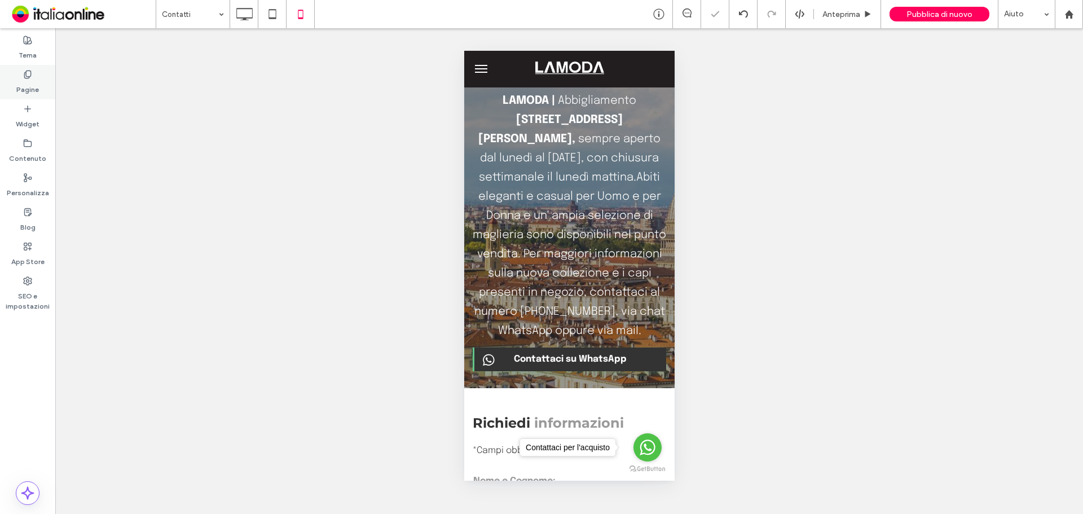
click at [21, 76] on div "Pagine" at bounding box center [27, 82] width 55 height 34
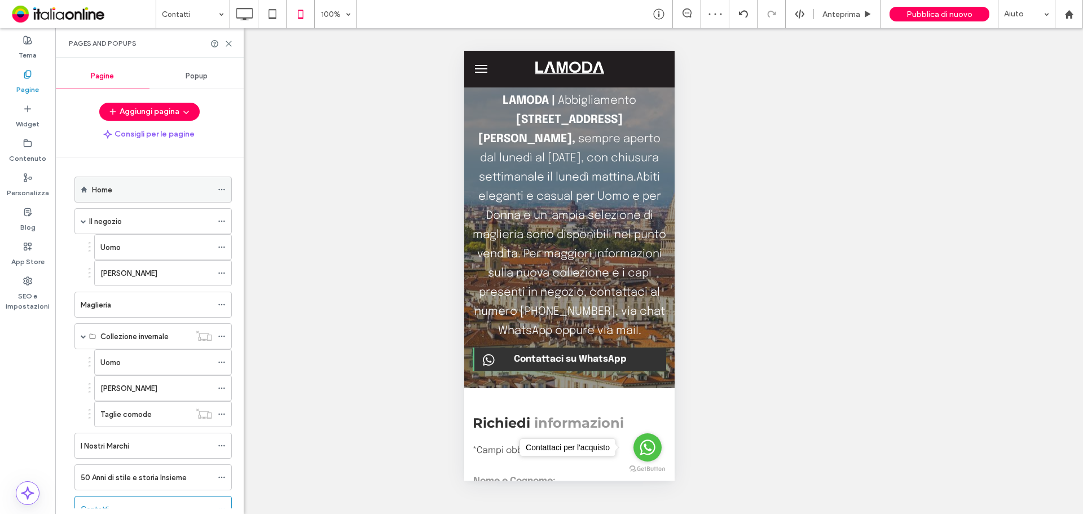
click at [137, 188] on div "Home" at bounding box center [152, 190] width 120 height 12
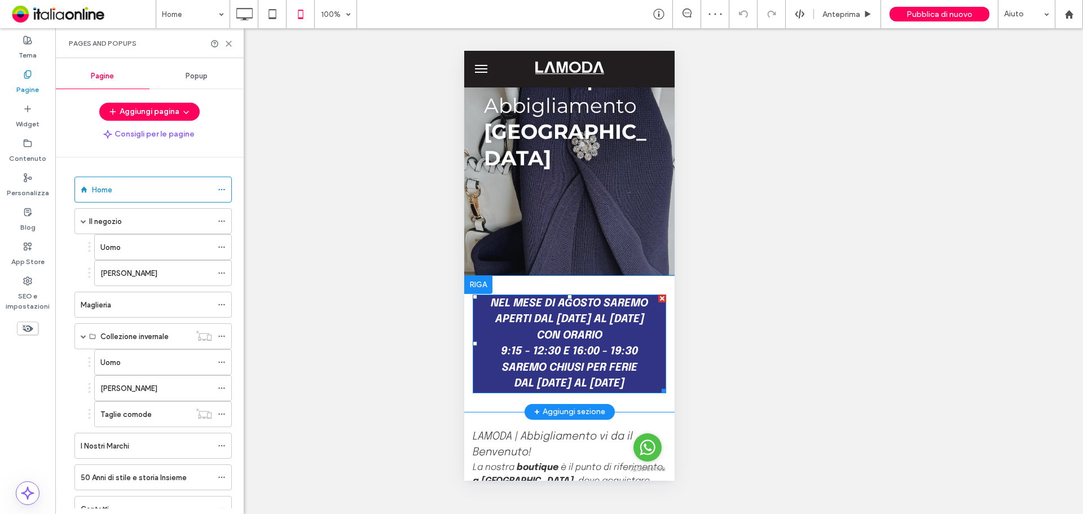
scroll to position [113, 0]
click at [476, 276] on div at bounding box center [478, 285] width 28 height 18
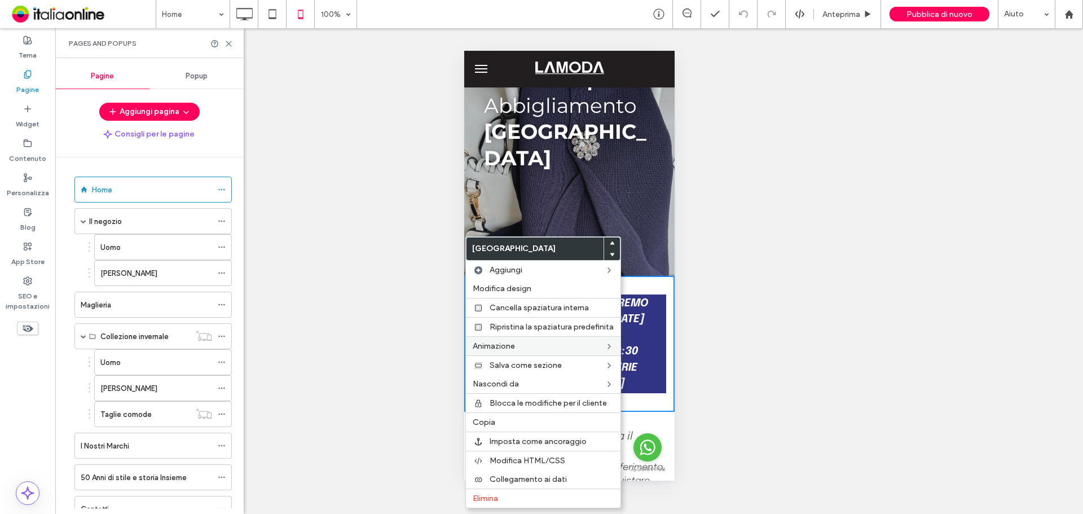
click at [497, 498] on span "Elimina" at bounding box center [485, 499] width 25 height 10
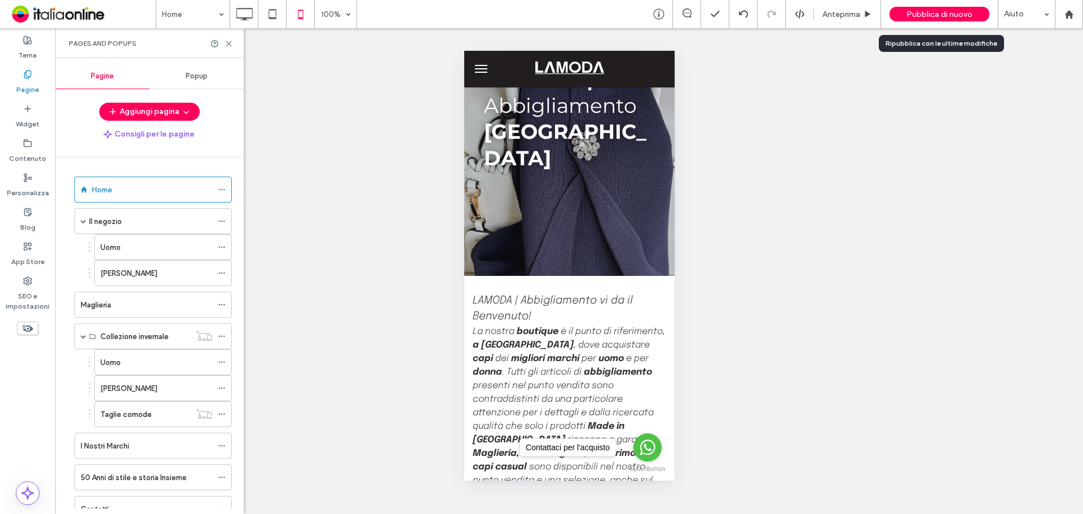
click at [937, 17] on span "Pubblica di nuovo" at bounding box center [940, 15] width 66 height 10
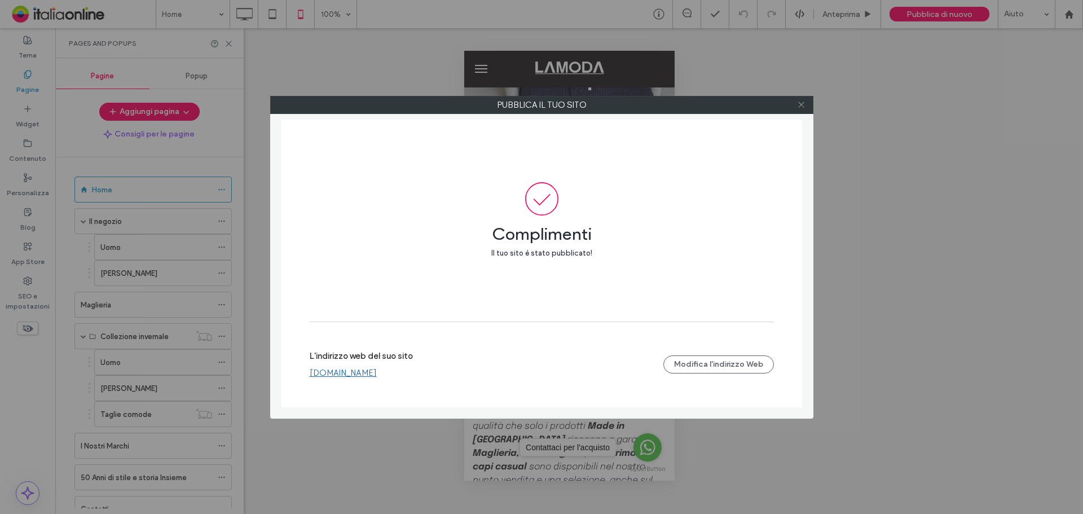
click at [802, 106] on icon at bounding box center [801, 104] width 8 height 8
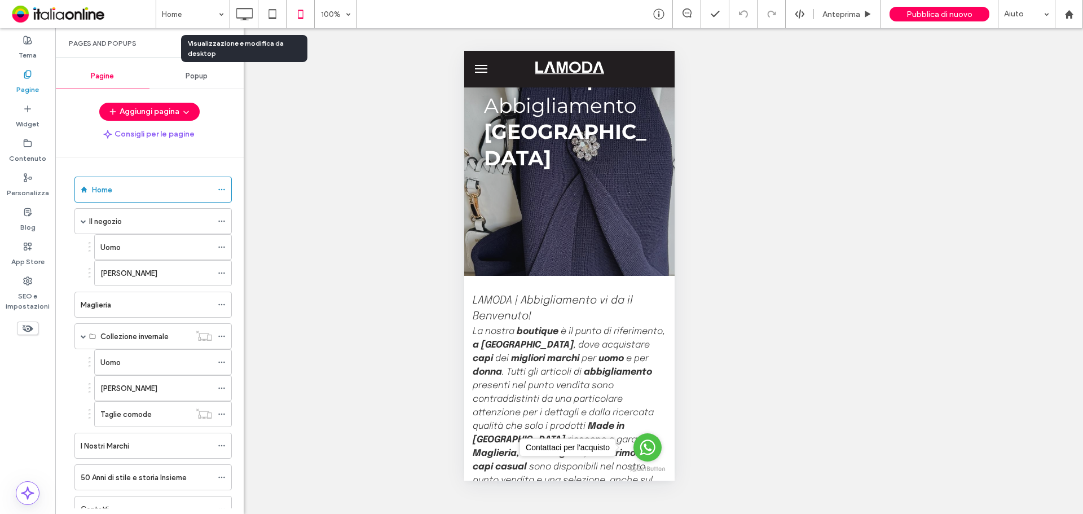
drag, startPoint x: 248, startPoint y: 17, endPoint x: 213, endPoint y: 78, distance: 70.1
click at [248, 17] on use at bounding box center [244, 14] width 16 height 12
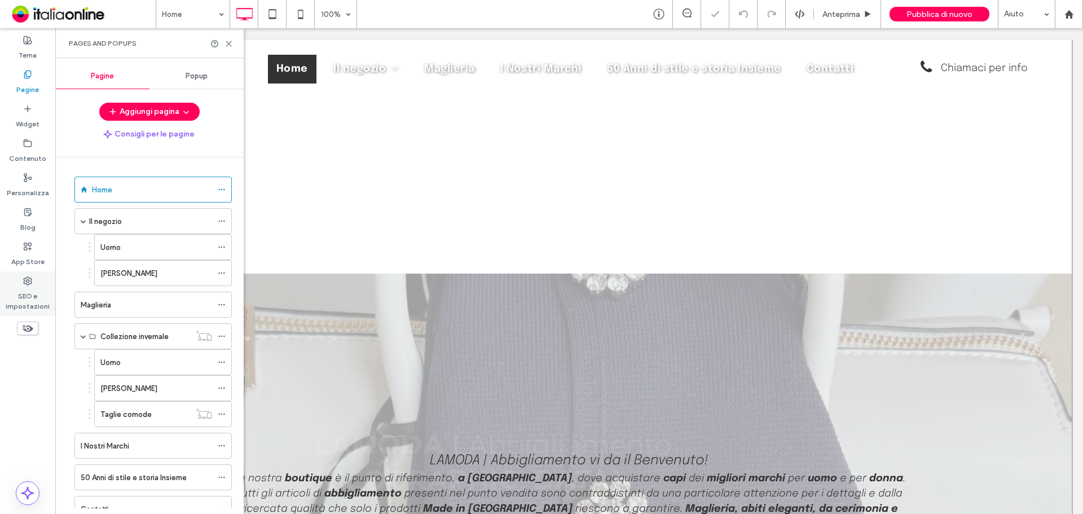
scroll to position [0, 0]
click at [32, 296] on label "SEO e impostazioni" at bounding box center [27, 298] width 55 height 26
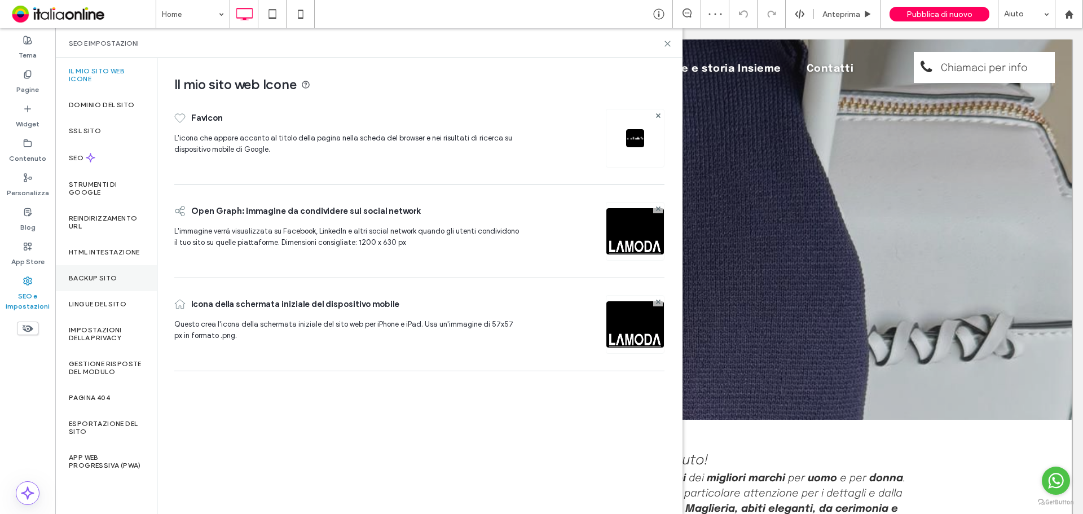
click at [104, 277] on label "Backup sito" at bounding box center [93, 278] width 48 height 8
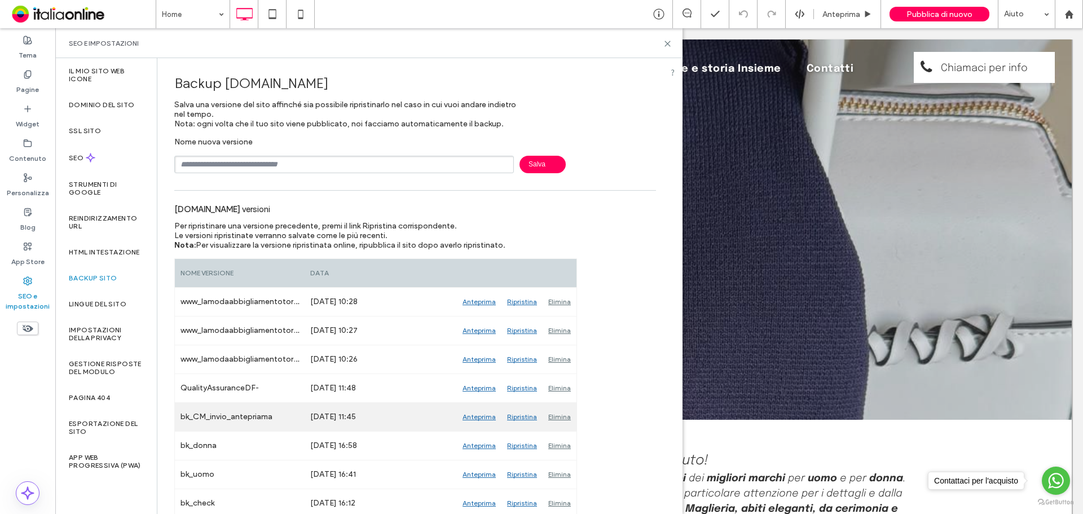
click at [518, 418] on div "Ripristina" at bounding box center [522, 417] width 41 height 28
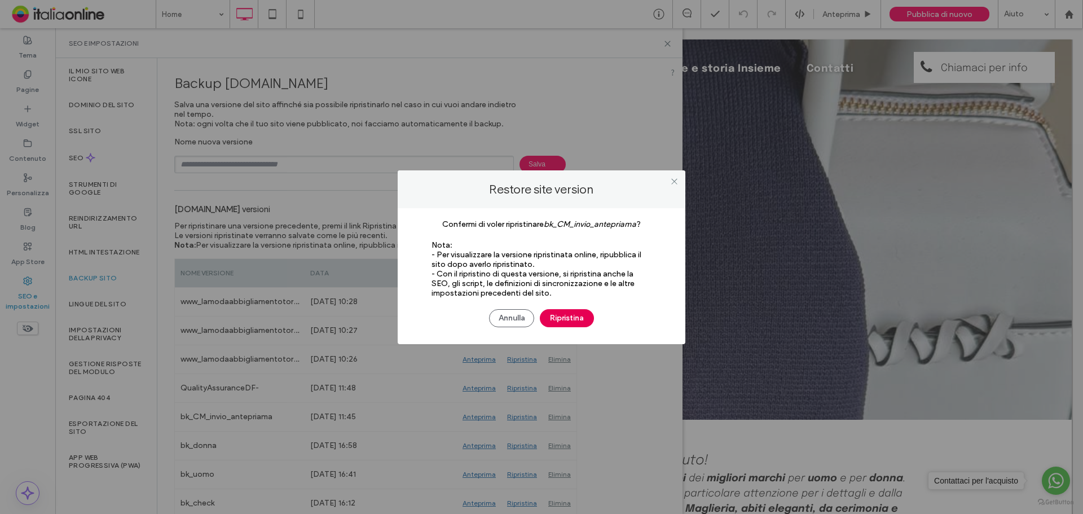
click at [562, 320] on button "Ripristina" at bounding box center [567, 318] width 54 height 18
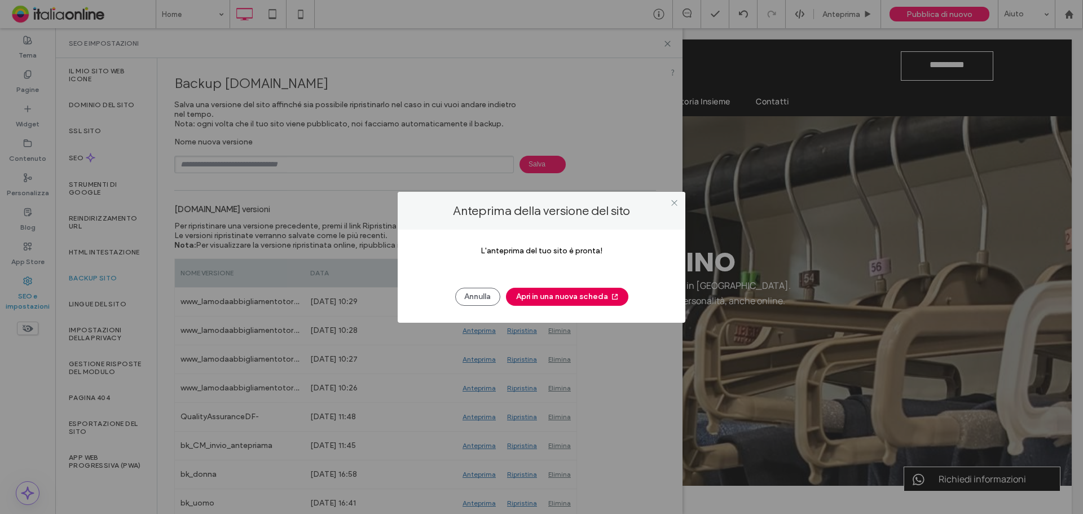
click at [573, 303] on button "Apri in una nuova scheda" at bounding box center [567, 297] width 122 height 18
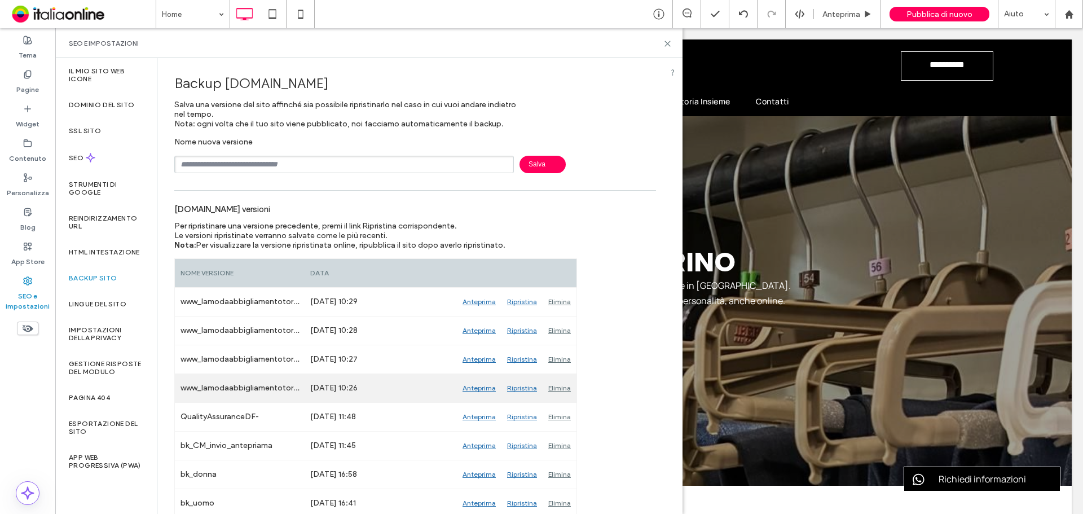
click at [555, 389] on div "Elimina" at bounding box center [560, 388] width 34 height 28
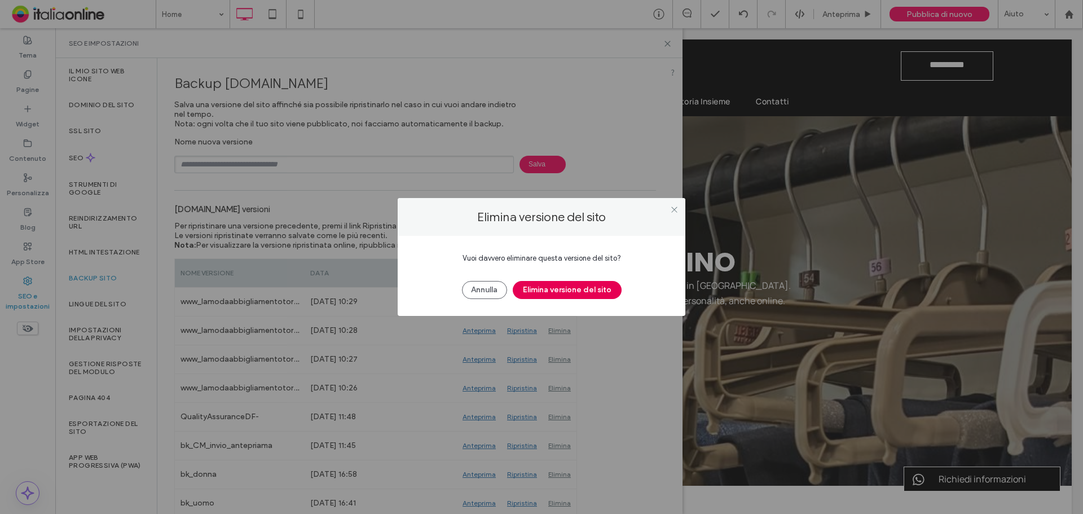
click at [560, 286] on button "Elimina versione del sito" at bounding box center [567, 290] width 109 height 18
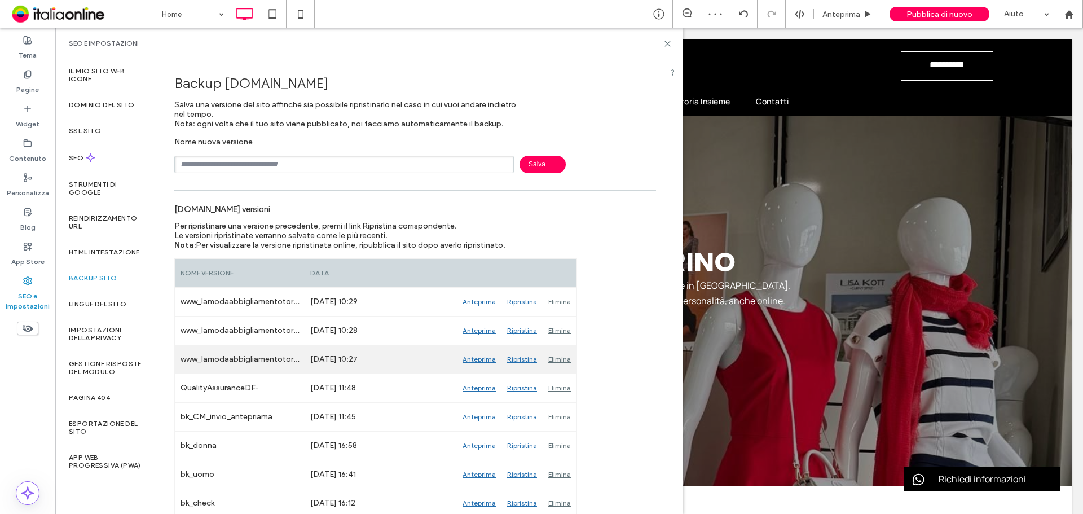
click at [557, 357] on div "Elimina" at bounding box center [560, 359] width 34 height 28
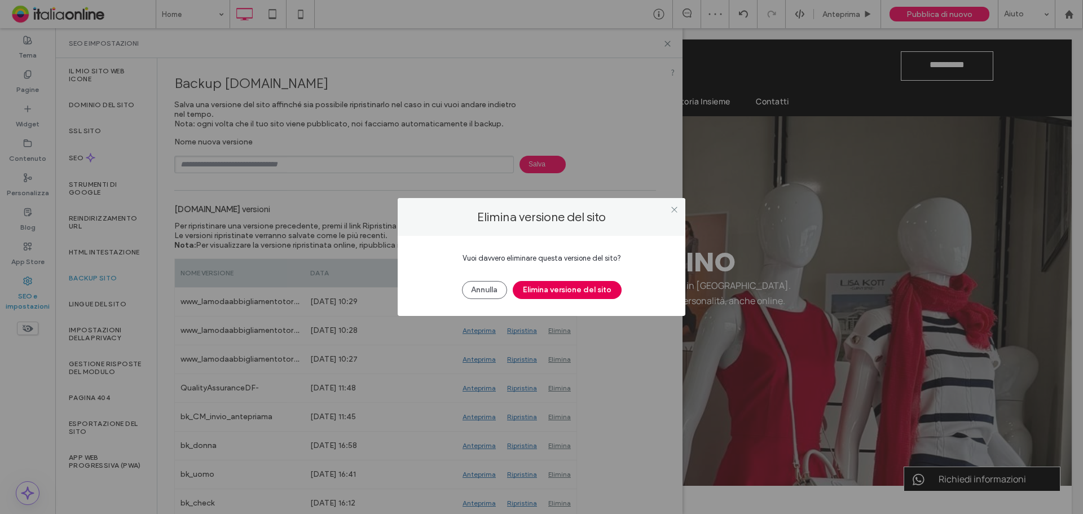
click at [572, 291] on button "Elimina versione del sito" at bounding box center [567, 290] width 109 height 18
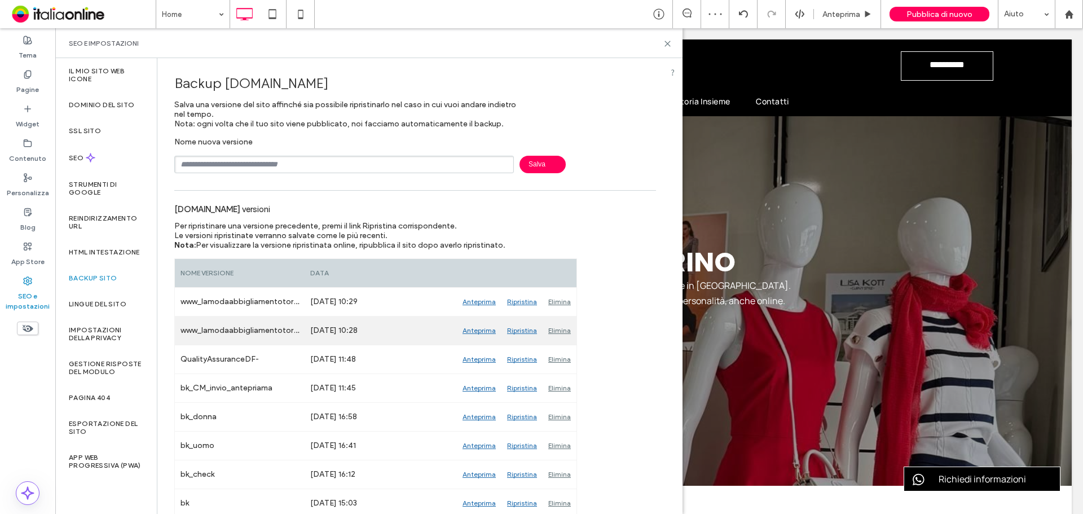
click at [561, 330] on div "Elimina" at bounding box center [560, 331] width 34 height 28
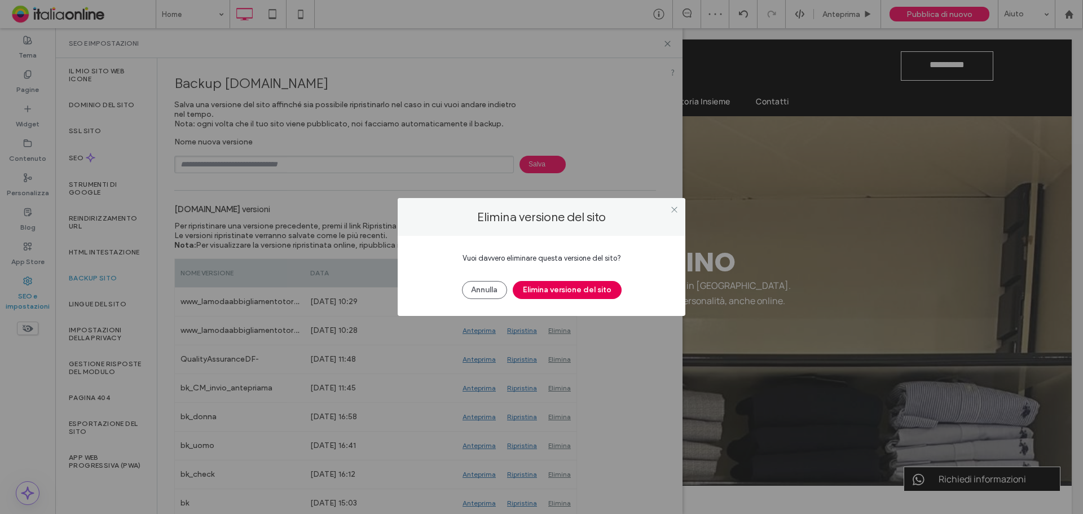
click at [591, 287] on button "Elimina versione del sito" at bounding box center [567, 290] width 109 height 18
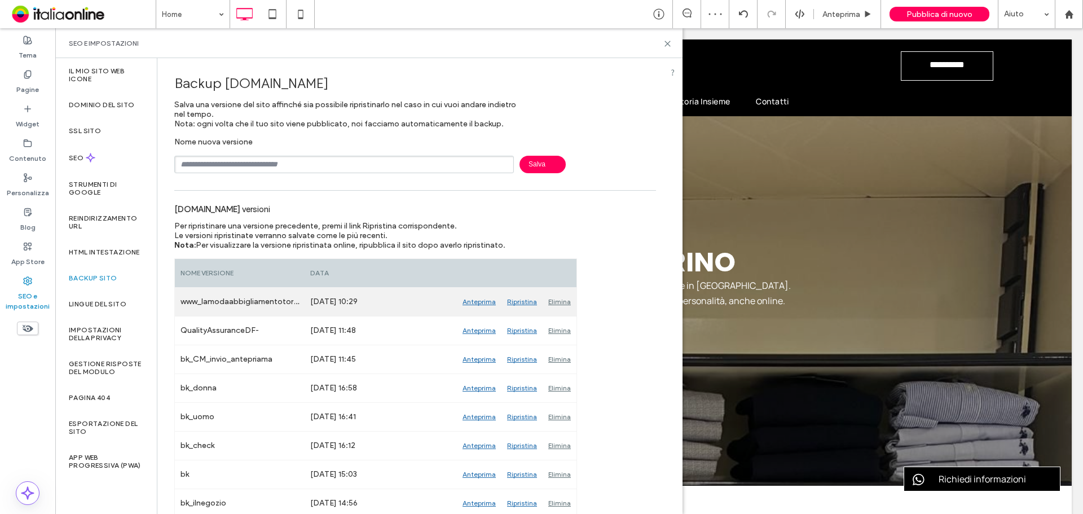
click at [560, 302] on div "Elimina" at bounding box center [560, 302] width 34 height 28
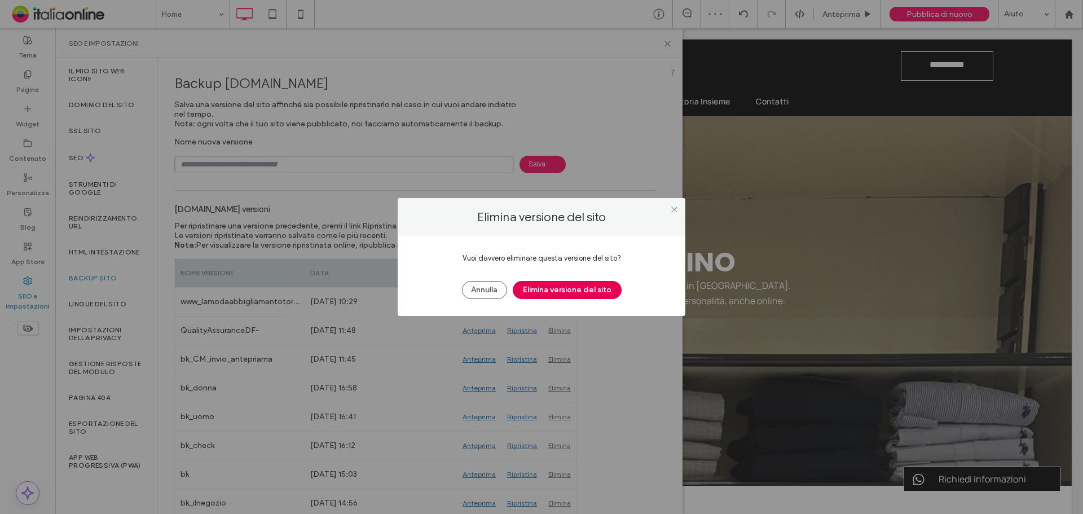
click at [577, 288] on button "Elimina versione del sito" at bounding box center [567, 290] width 109 height 18
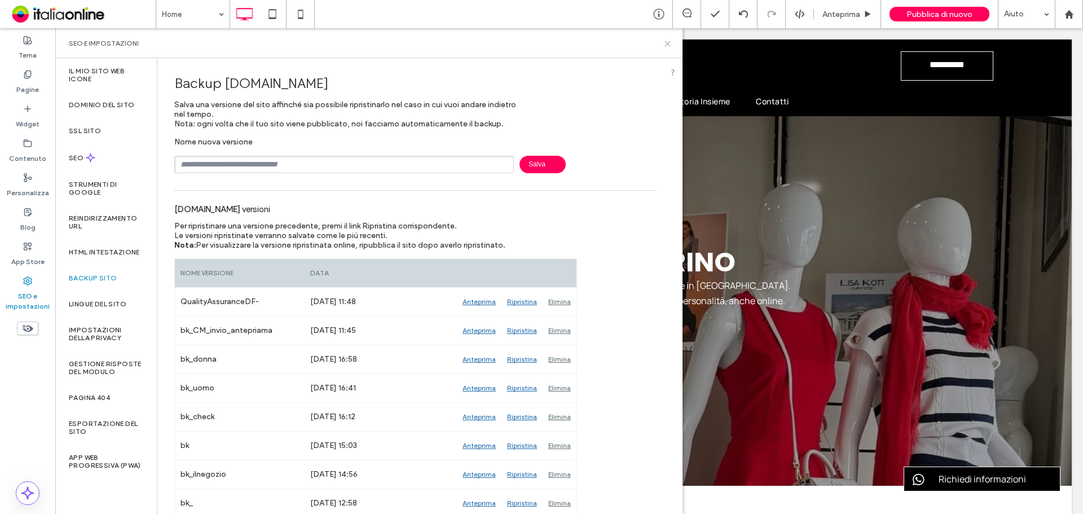
drag, startPoint x: 135, startPoint y: 45, endPoint x: 663, endPoint y: 42, distance: 528.6
click at [663, 42] on icon at bounding box center [667, 43] width 8 height 8
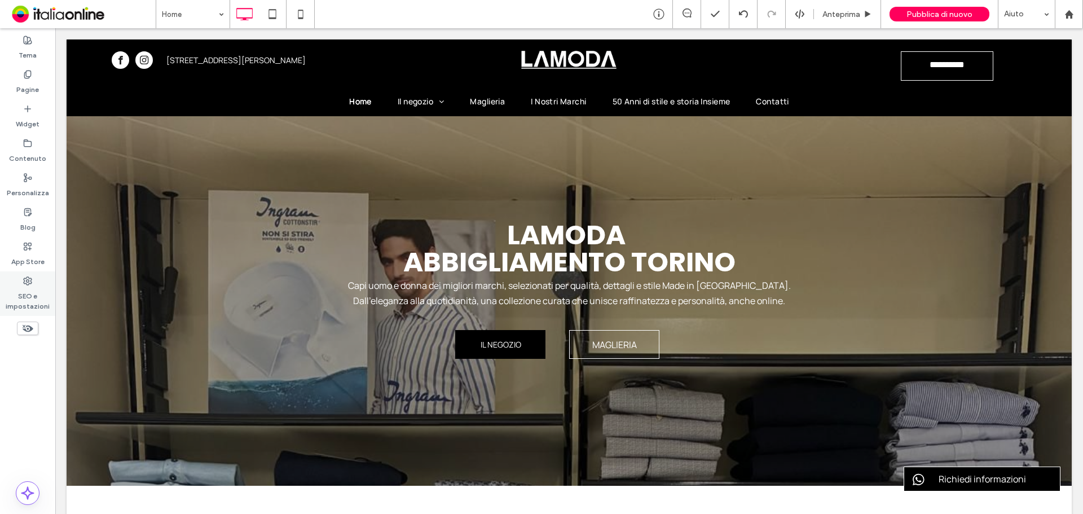
click at [31, 296] on label "SEO e impostazioni" at bounding box center [27, 298] width 55 height 26
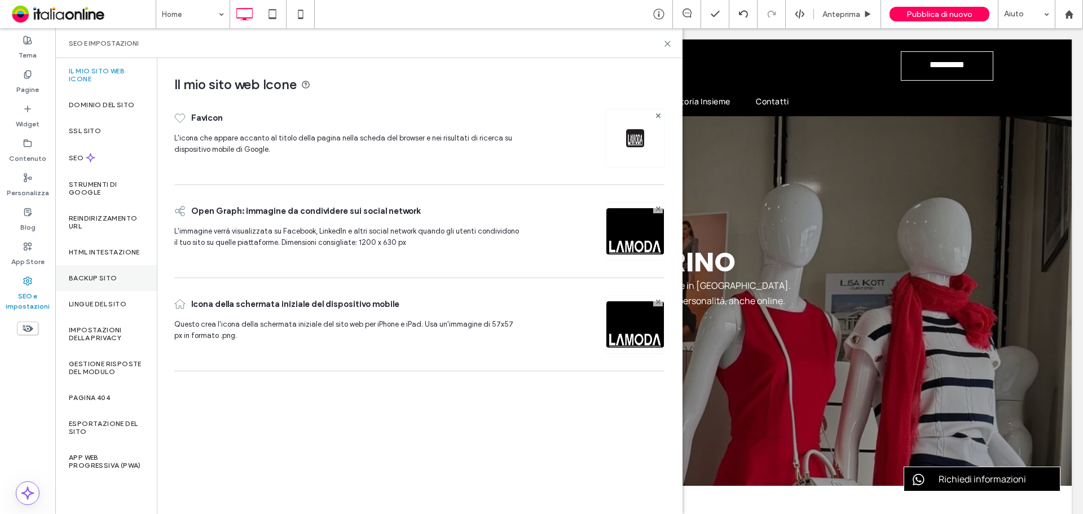
click at [101, 281] on label "Backup sito" at bounding box center [93, 278] width 48 height 8
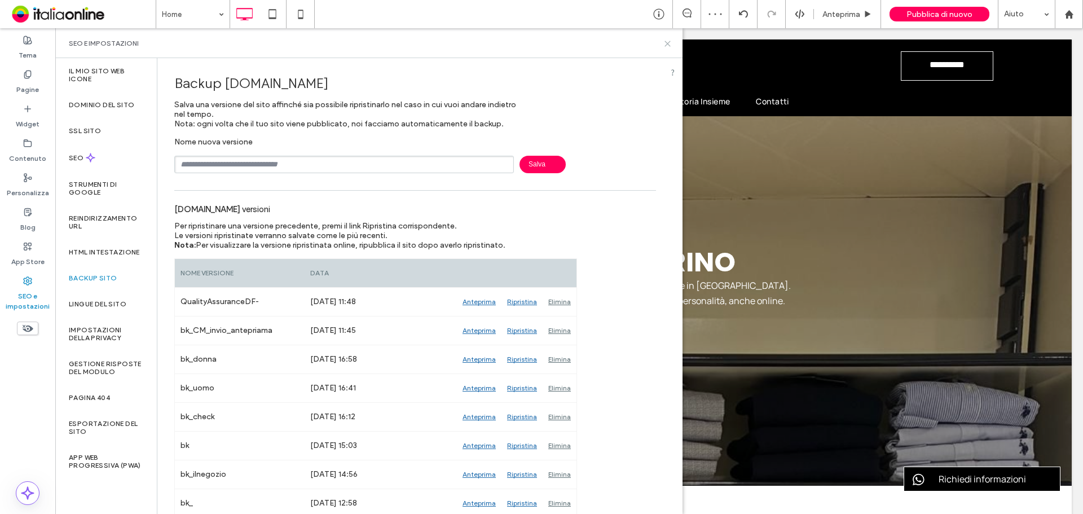
click at [670, 41] on use at bounding box center [667, 43] width 5 height 5
